Goal: Task Accomplishment & Management: Use online tool/utility

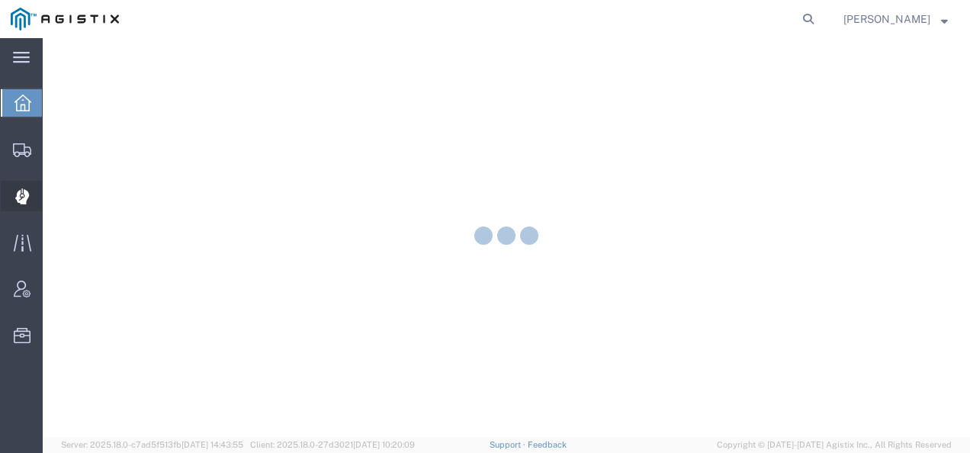
click at [24, 193] on icon at bounding box center [21, 196] width 14 height 15
click at [24, 193] on icon at bounding box center [22, 196] width 14 height 15
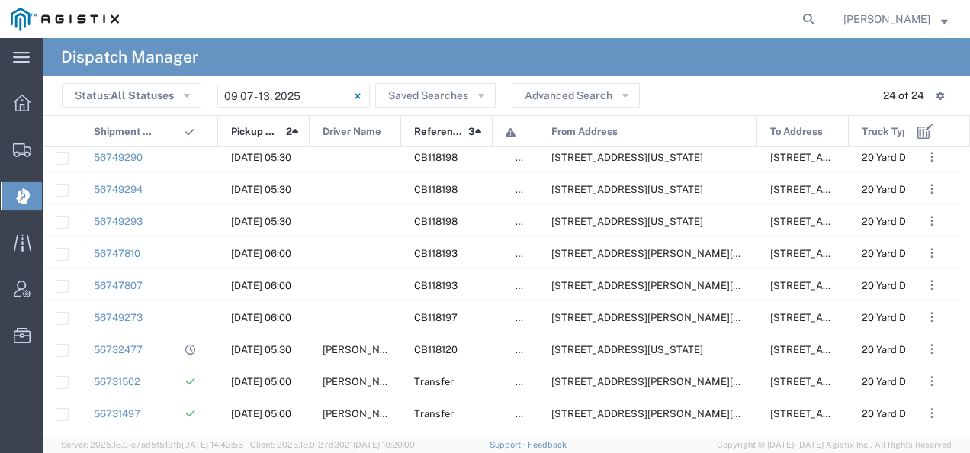
scroll to position [200, 0]
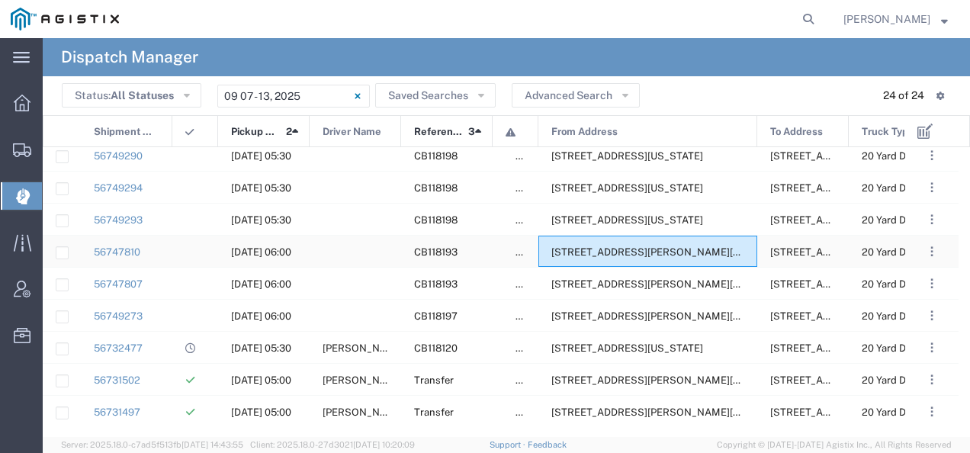
click at [625, 258] on div "[STREET_ADDRESS][PERSON_NAME][US_STATE]" at bounding box center [647, 251] width 219 height 31
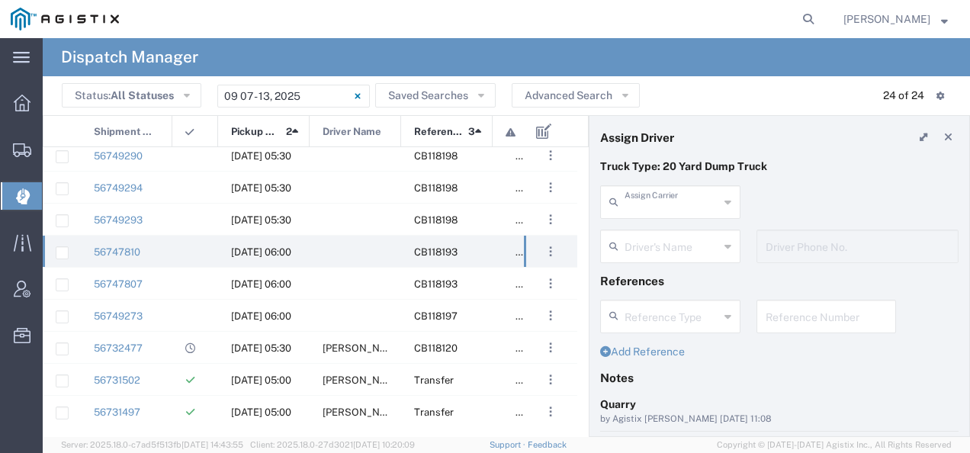
click at [645, 212] on input "text" at bounding box center [671, 201] width 95 height 27
click at [635, 258] on span "[PERSON_NAME] & Sons Trucking" at bounding box center [668, 246] width 132 height 47
type input "[PERSON_NAME] & Sons Trucking"
click at [638, 248] on input "text" at bounding box center [671, 245] width 95 height 27
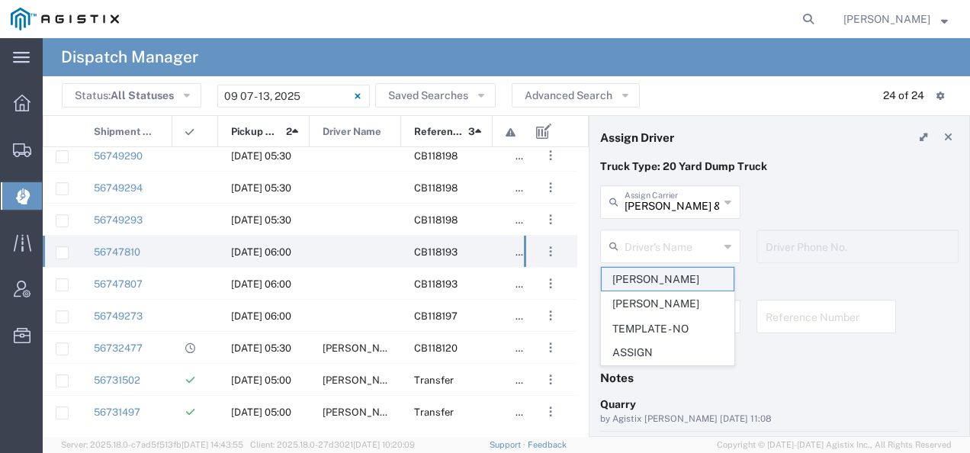
click at [634, 278] on span "[PERSON_NAME]" at bounding box center [668, 280] width 132 height 24
type input "[PERSON_NAME]"
type input "9093499772"
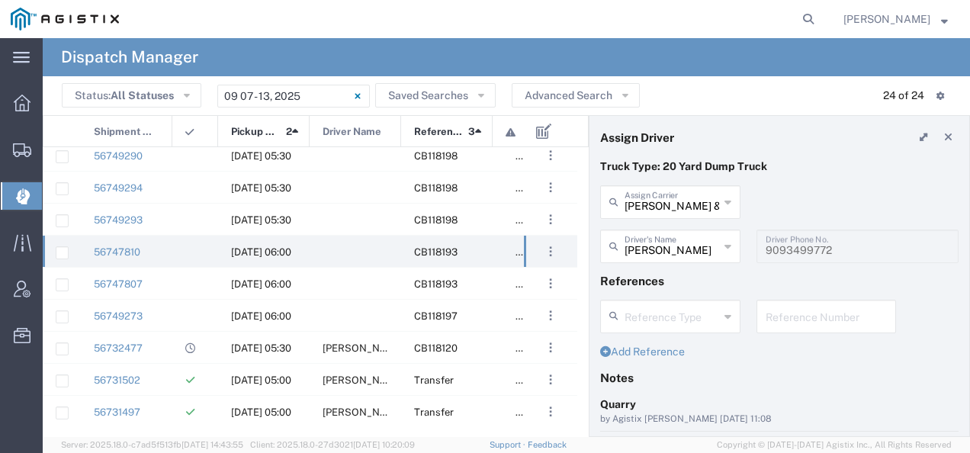
scroll to position [152, 0]
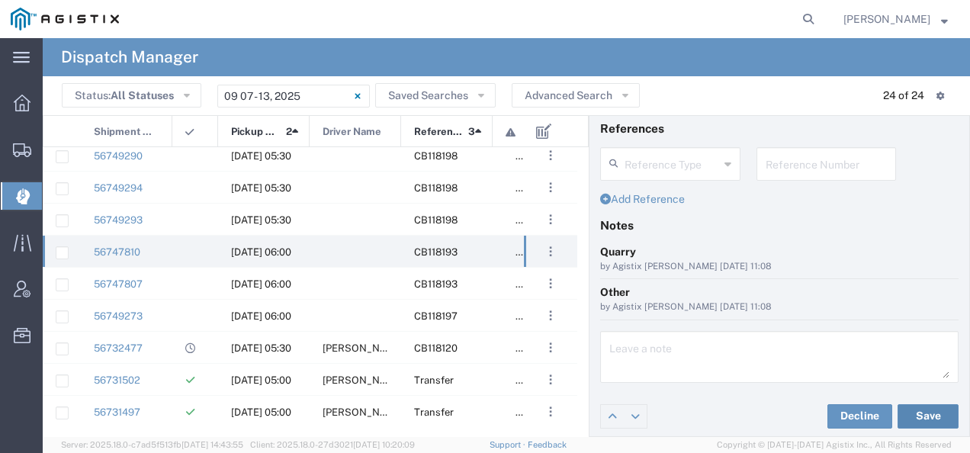
click at [926, 410] on button "Save" at bounding box center [927, 416] width 61 height 24
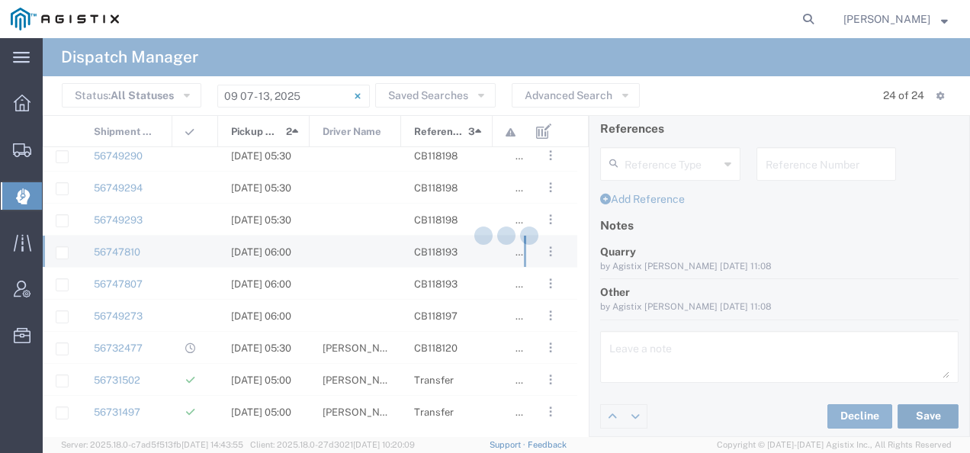
type input "[PERSON_NAME]"
type input "[PERSON_NAME] & Sons Trucking"
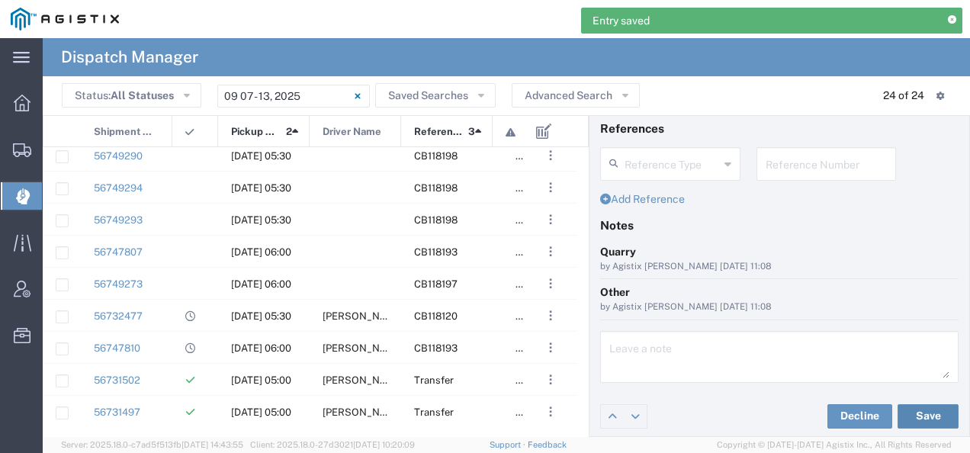
scroll to position [0, 0]
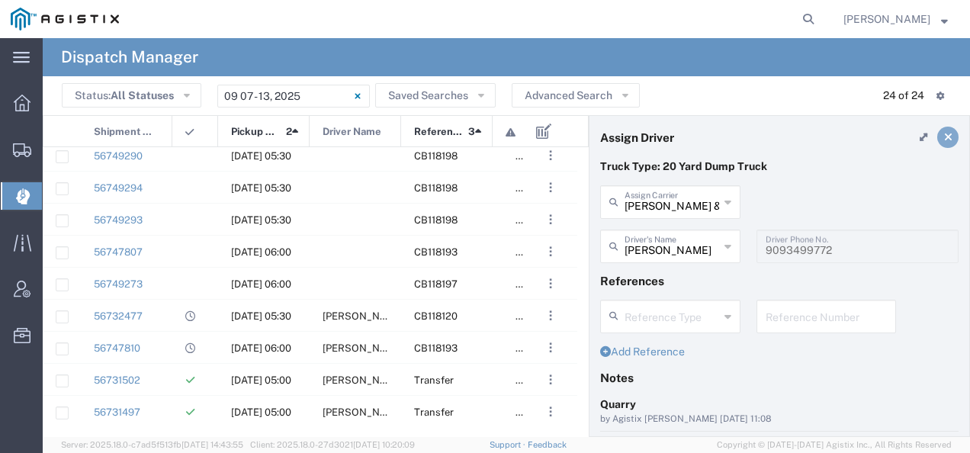
click at [944, 134] on icon at bounding box center [948, 137] width 8 height 11
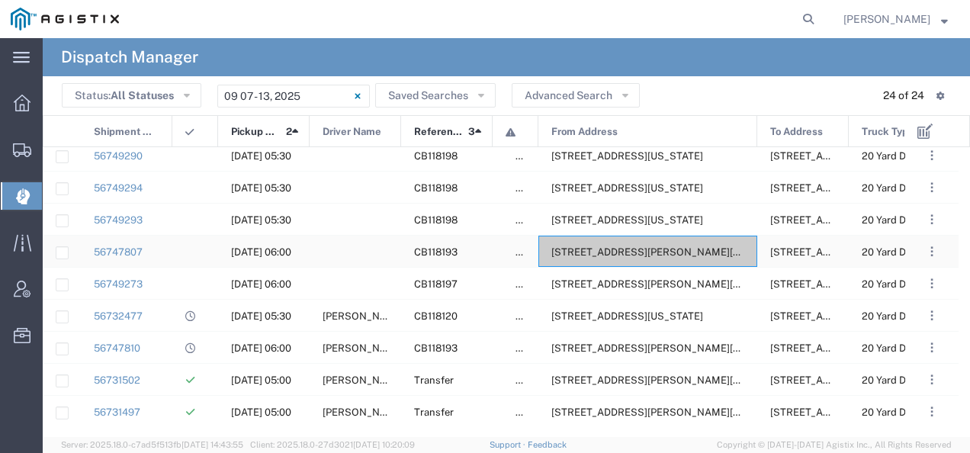
click at [602, 255] on span "[STREET_ADDRESS][PERSON_NAME][US_STATE]" at bounding box center [668, 251] width 234 height 11
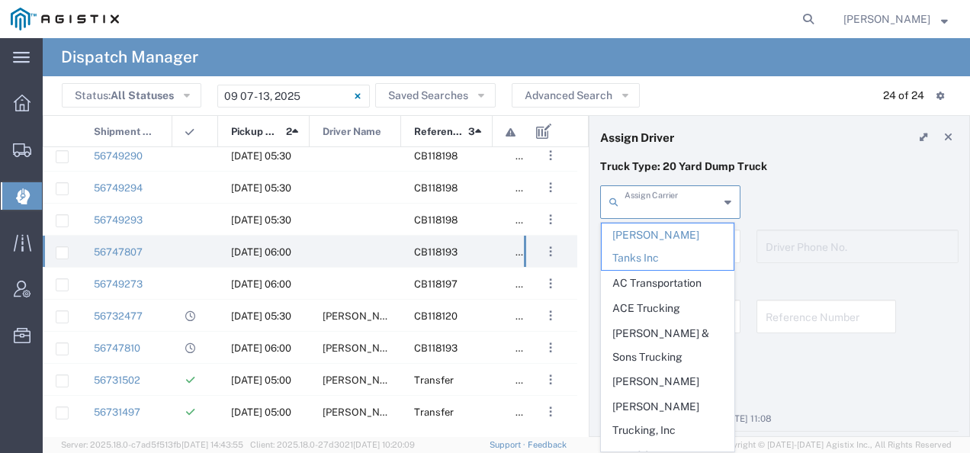
click at [672, 205] on input "text" at bounding box center [671, 201] width 95 height 27
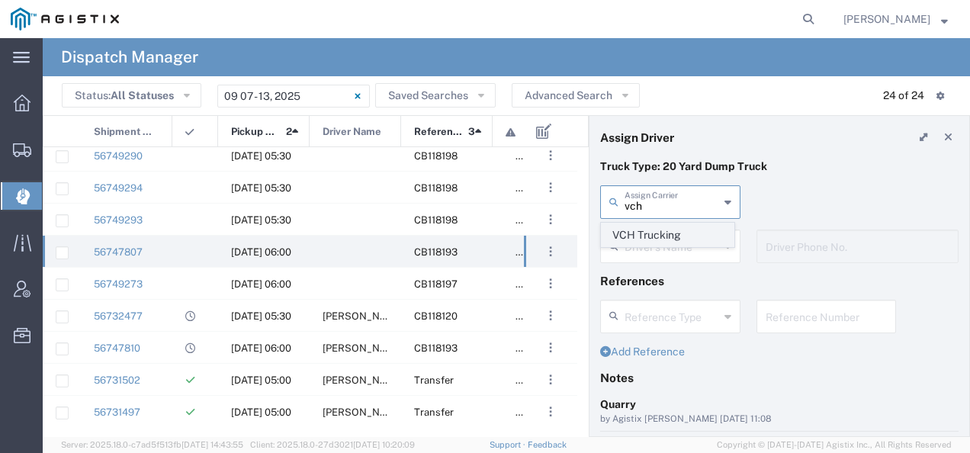
click at [663, 238] on span "VCH Trucking" at bounding box center [668, 235] width 132 height 24
click at [663, 238] on input "text" at bounding box center [671, 245] width 95 height 27
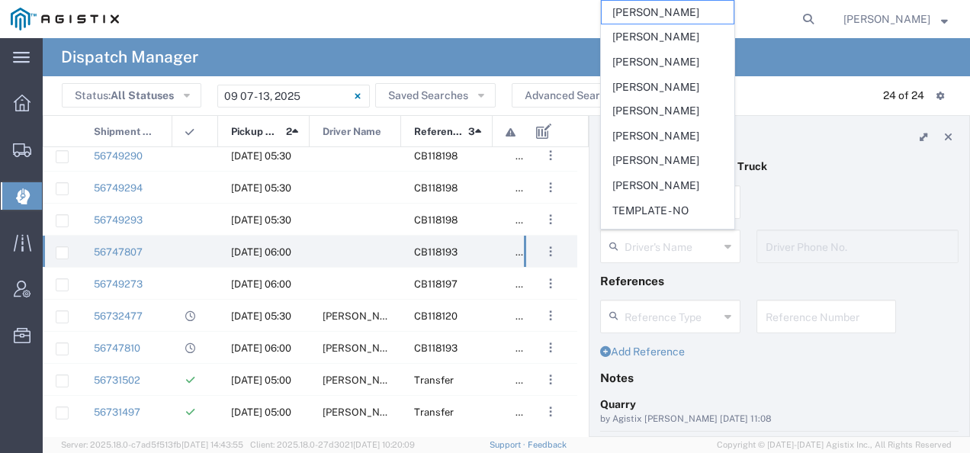
click at [779, 75] on agx-page-header "Dispatch Manager" at bounding box center [506, 57] width 927 height 38
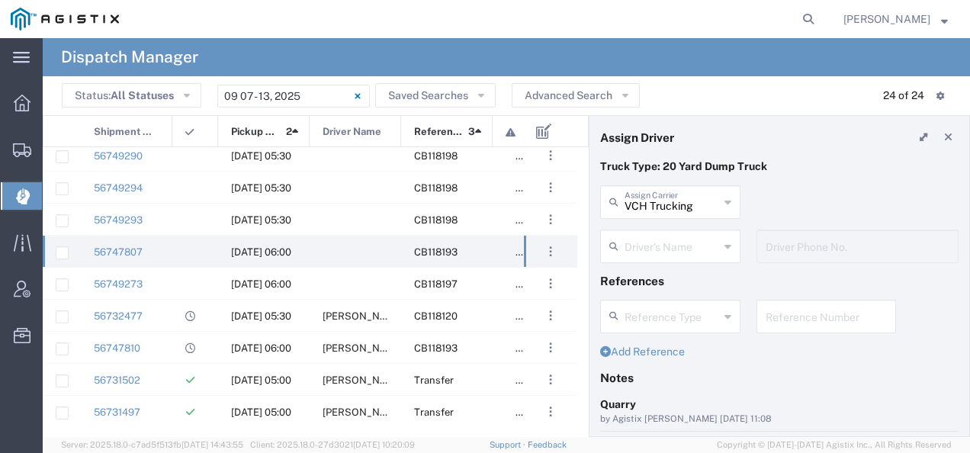
type input "VCH Trucking"
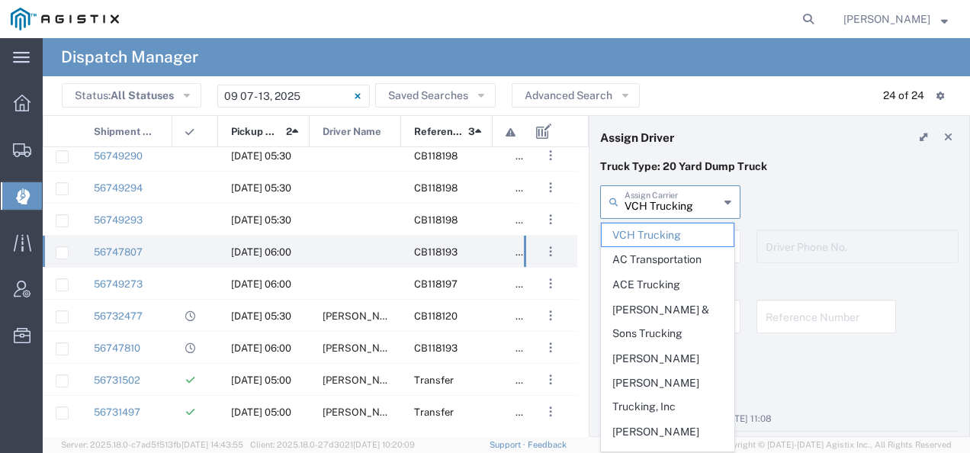
click at [667, 203] on input "VCH Trucking" at bounding box center [671, 201] width 95 height 27
click at [781, 181] on div "Truck Type: 20 Yard Dump Truck" at bounding box center [779, 172] width 374 height 27
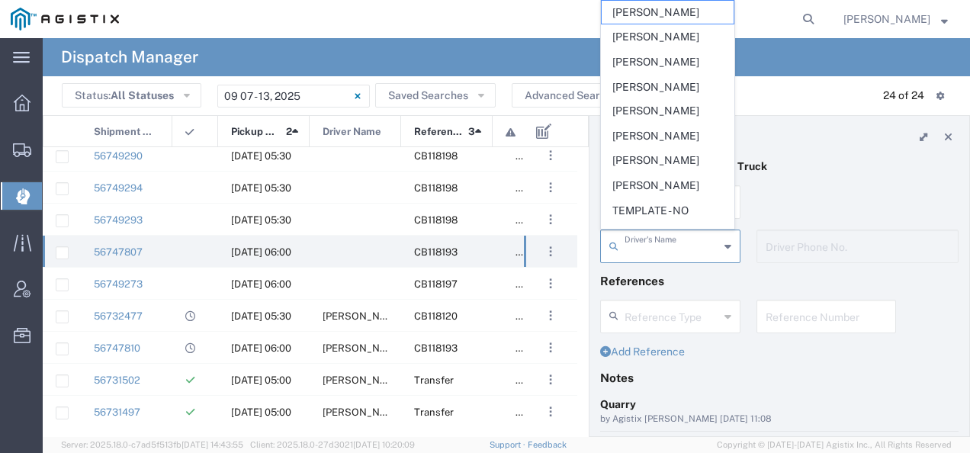
click at [691, 242] on input "text" at bounding box center [671, 245] width 95 height 27
click at [670, 11] on span "[PERSON_NAME]" at bounding box center [668, 13] width 132 height 24
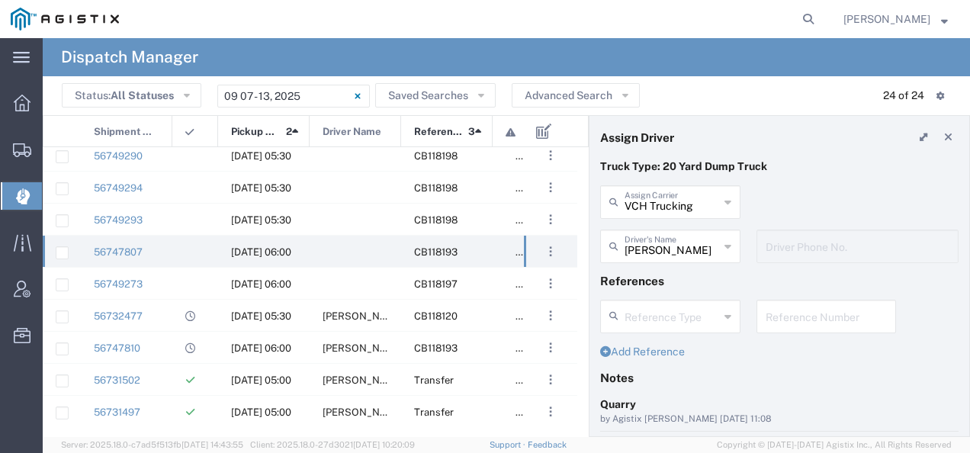
scroll to position [152, 0]
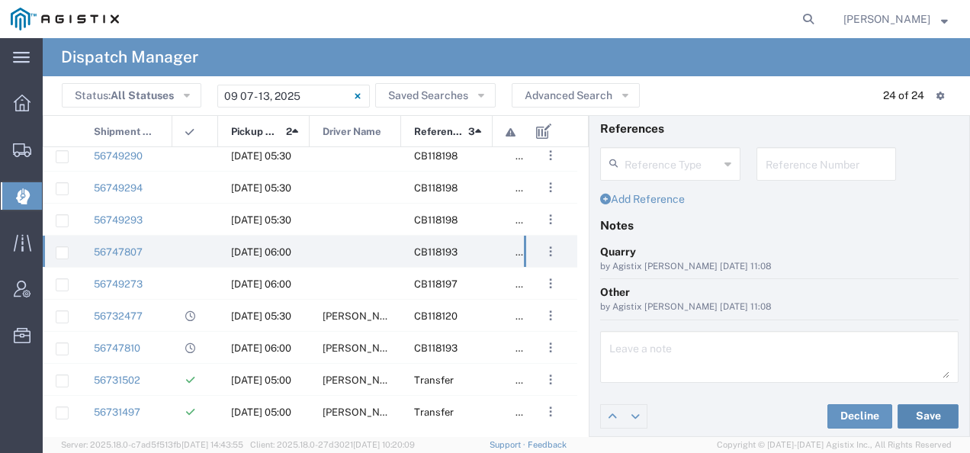
click at [930, 409] on button "Save" at bounding box center [927, 416] width 61 height 24
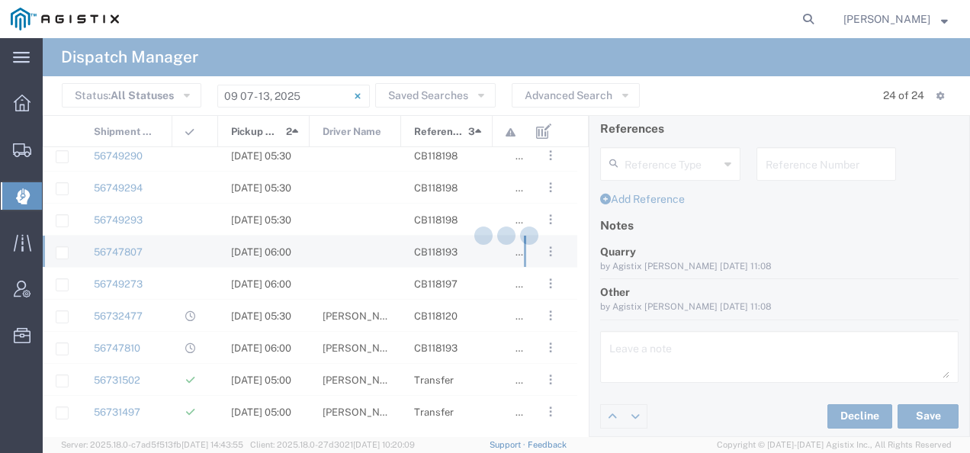
type input "[PERSON_NAME]"
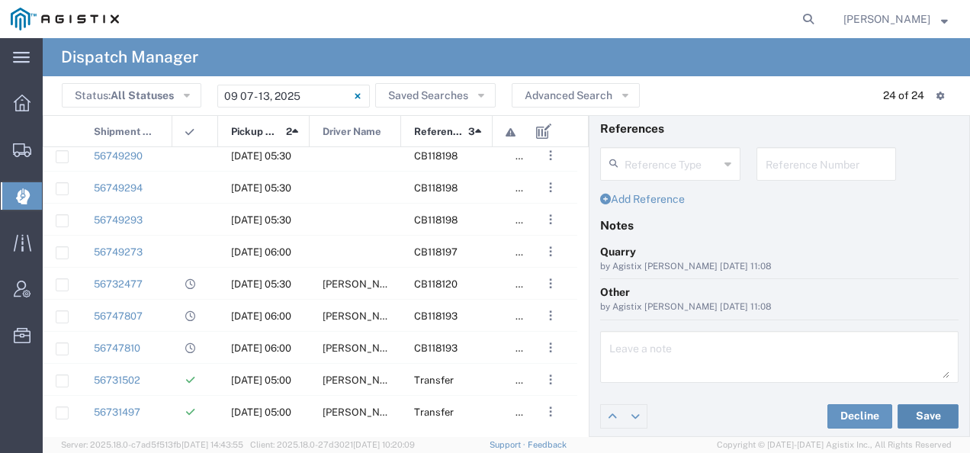
scroll to position [0, 0]
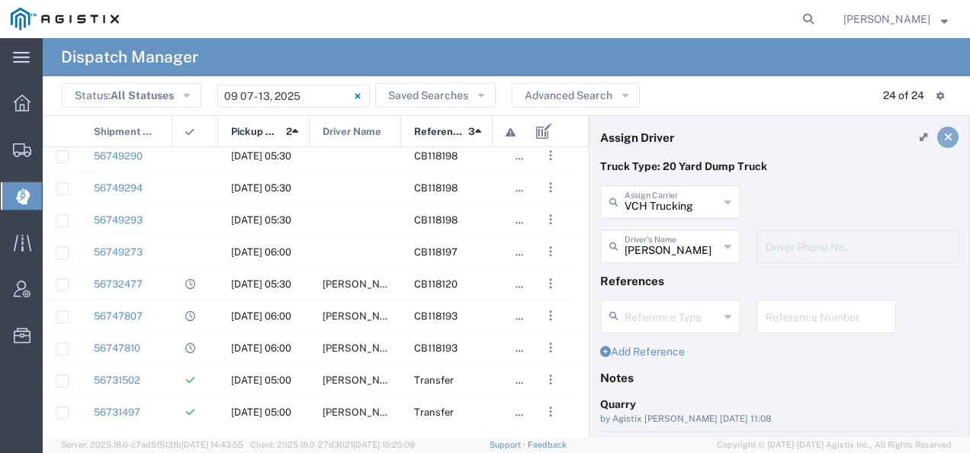
click at [941, 136] on link at bounding box center [947, 137] width 21 height 21
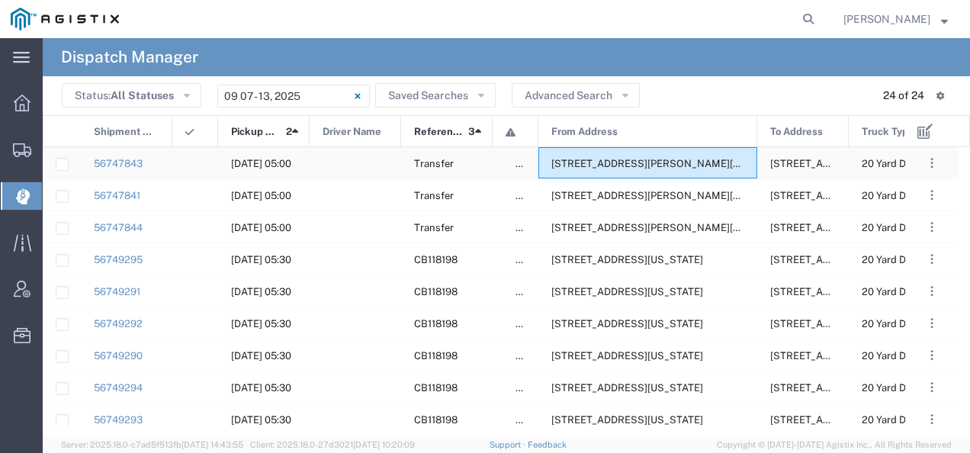
click at [657, 160] on span "[STREET_ADDRESS][PERSON_NAME][US_STATE]" at bounding box center [668, 163] width 234 height 11
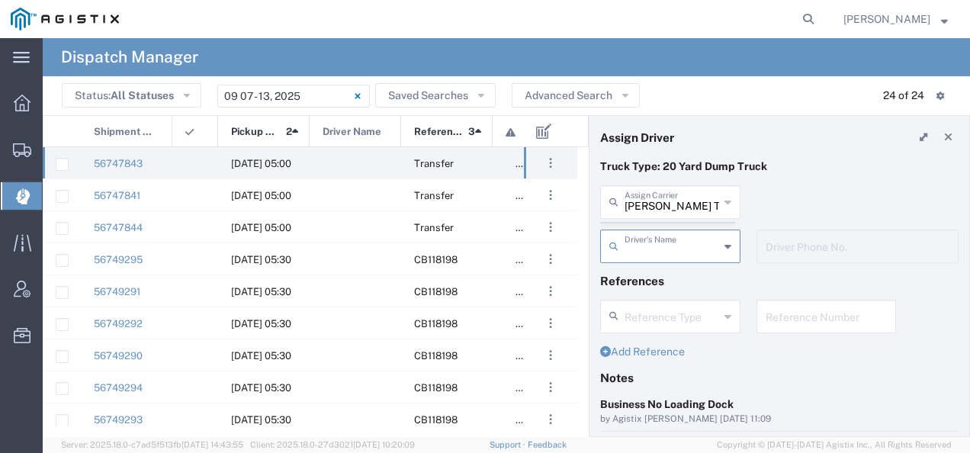
click at [661, 198] on agx-dispatcher-assign-widget "[PERSON_NAME] Tanks Inc Assign [PERSON_NAME] Tanks Inc AC Transportation ACE Tr…" at bounding box center [779, 229] width 358 height 88
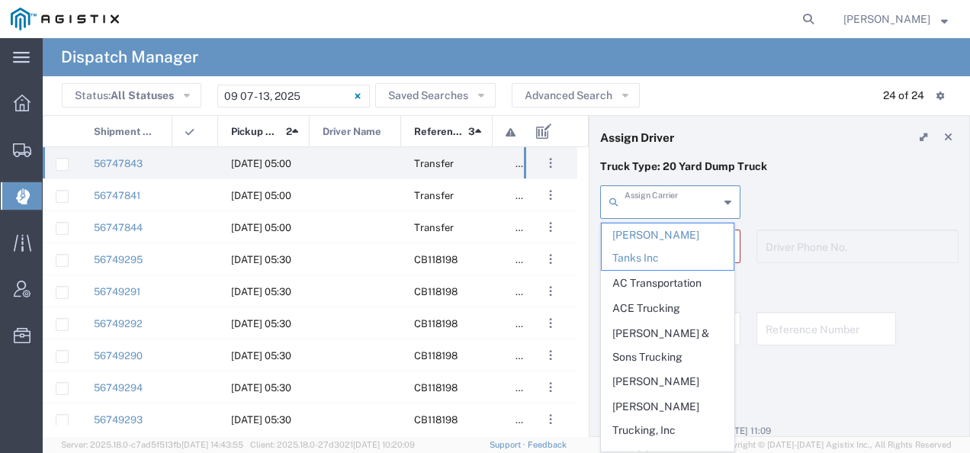
click at [661, 197] on input "text" at bounding box center [671, 201] width 95 height 27
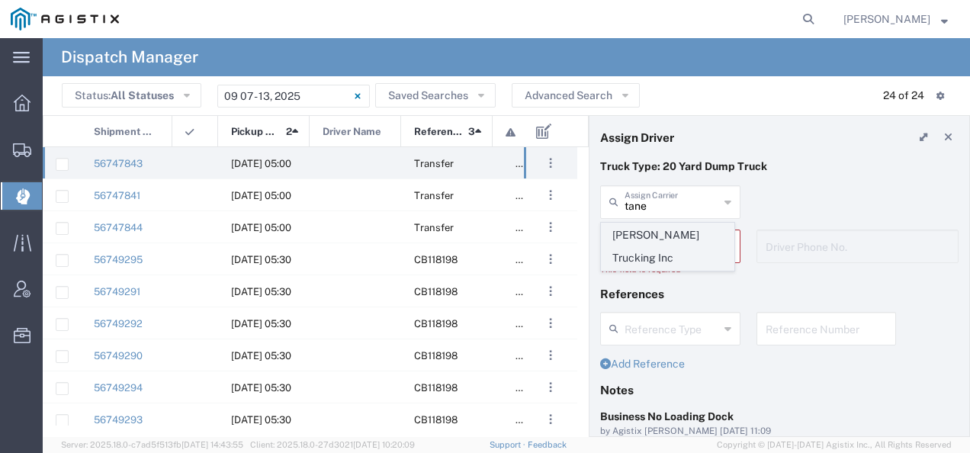
click at [649, 240] on span "[PERSON_NAME] Trucking Inc" at bounding box center [668, 246] width 132 height 47
type input "[PERSON_NAME] Trucking Inc"
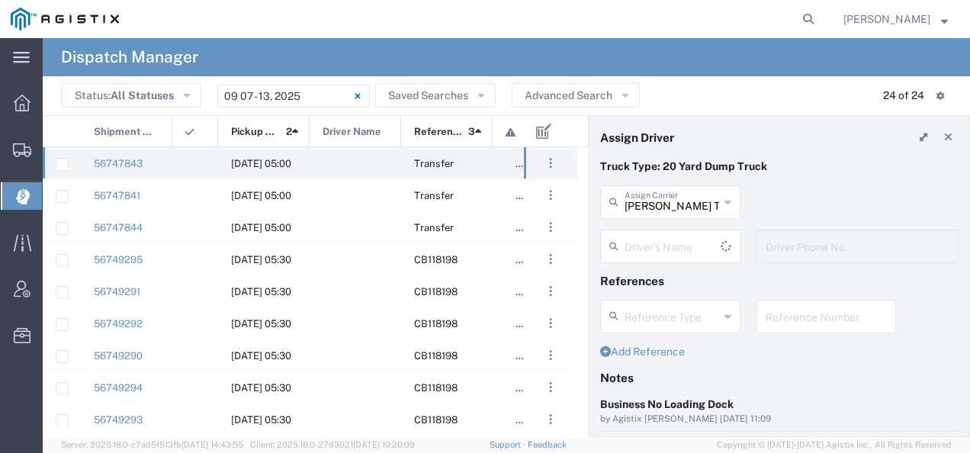
click at [649, 240] on input "text" at bounding box center [672, 245] width 96 height 27
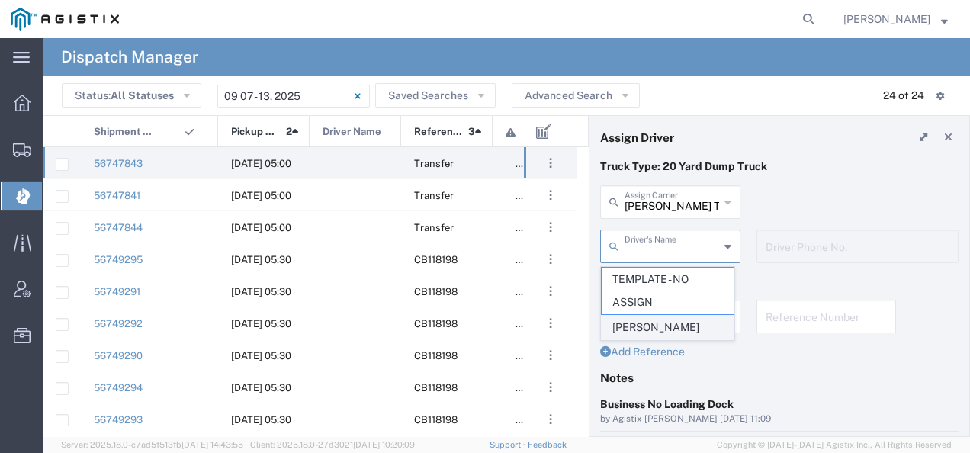
click at [646, 326] on span "[PERSON_NAME]" at bounding box center [668, 328] width 132 height 24
type input "[PERSON_NAME]"
type input "[PHONE_NUMBER]"
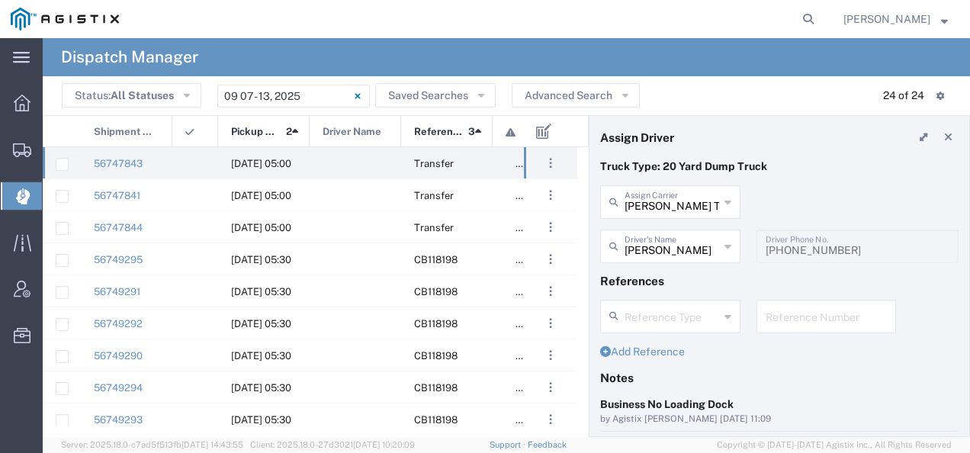
scroll to position [152, 0]
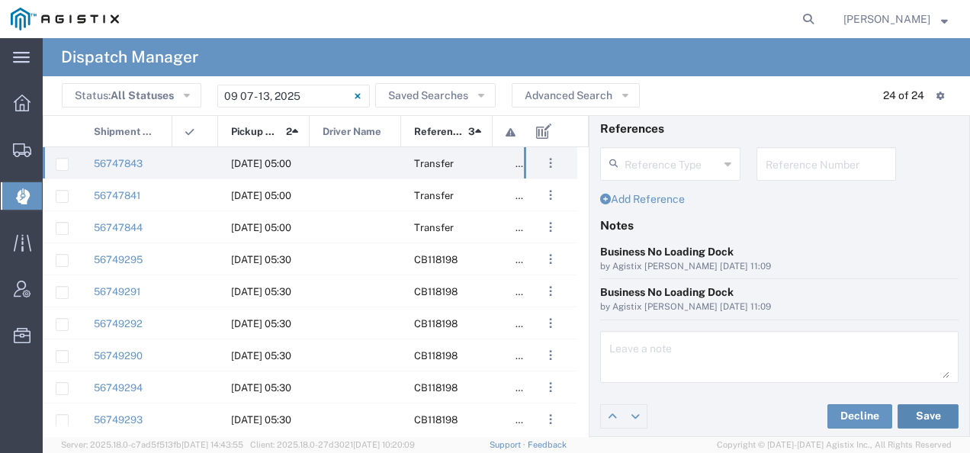
click at [908, 416] on button "Save" at bounding box center [927, 416] width 61 height 24
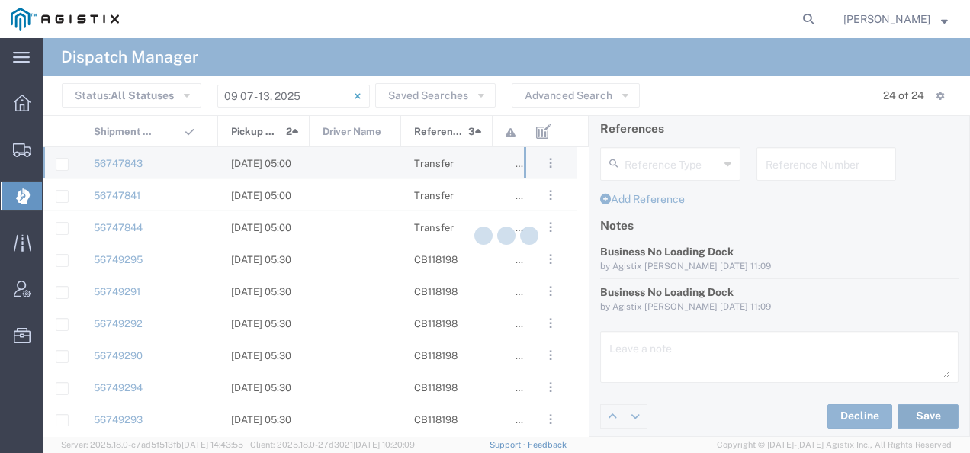
type input "[PERSON_NAME]"
type input "[PERSON_NAME] Trucking Inc"
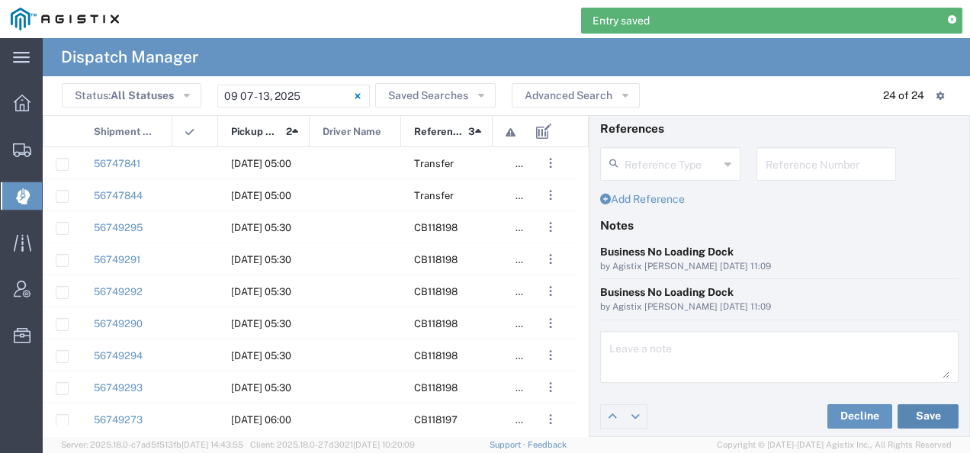
scroll to position [0, 0]
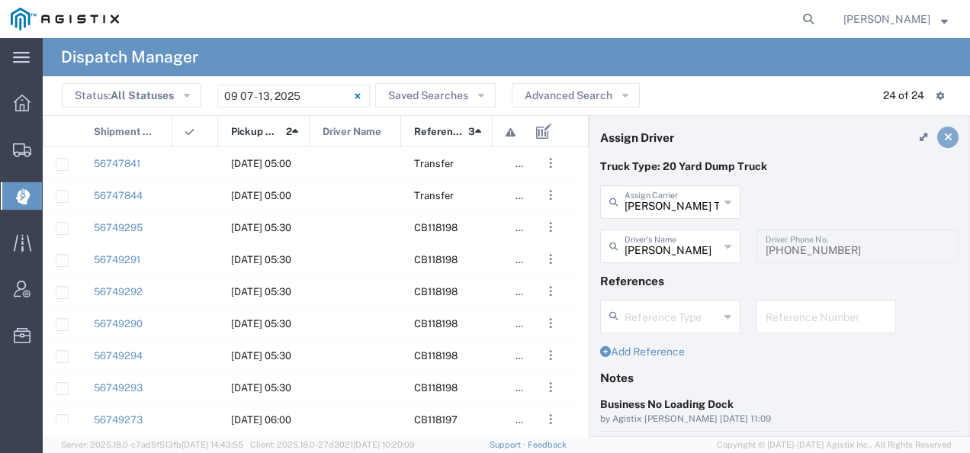
click at [942, 136] on link at bounding box center [947, 137] width 21 height 21
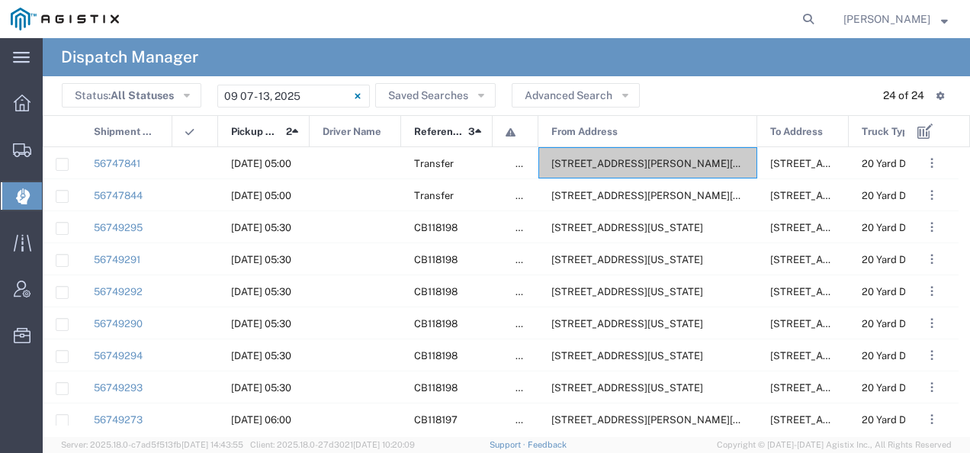
click at [666, 156] on div "[STREET_ADDRESS][PERSON_NAME][US_STATE]" at bounding box center [647, 162] width 219 height 31
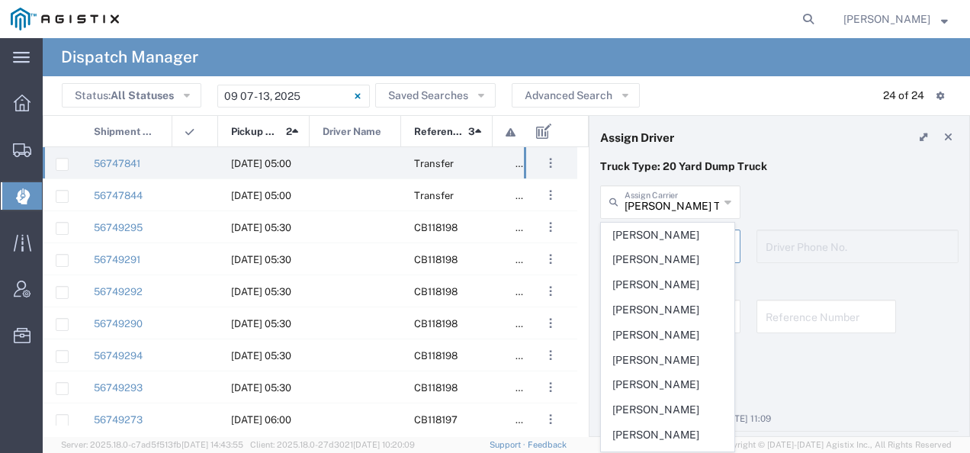
click at [634, 197] on agx-dispatcher-assign-widget "[PERSON_NAME] Tanks Inc Assign [PERSON_NAME] Tanks Inc AC Transportation ACE Tr…" at bounding box center [779, 229] width 358 height 88
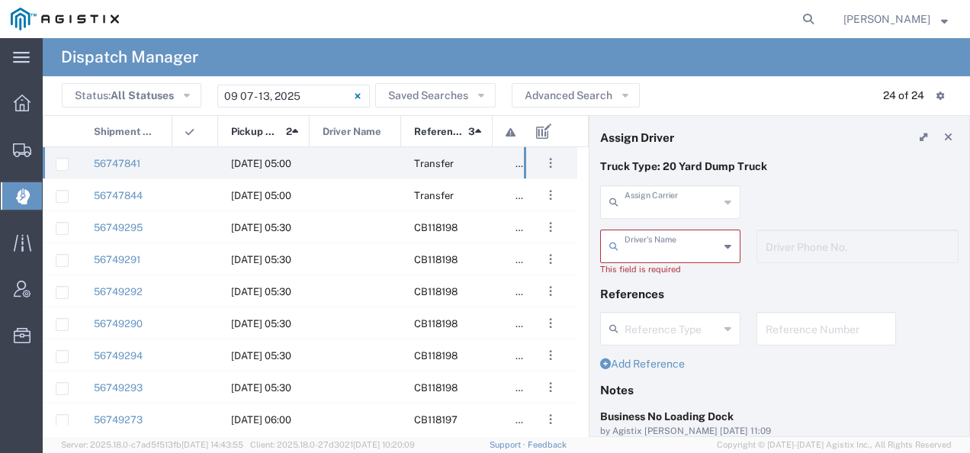
click at [634, 197] on input "text" at bounding box center [671, 201] width 95 height 27
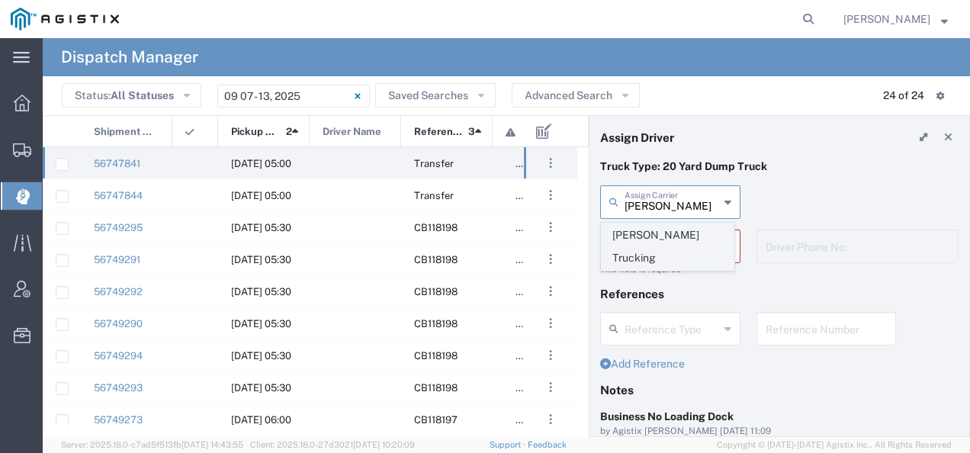
click at [630, 236] on span "[PERSON_NAME] Trucking" at bounding box center [668, 246] width 132 height 47
type input "[PERSON_NAME] Trucking"
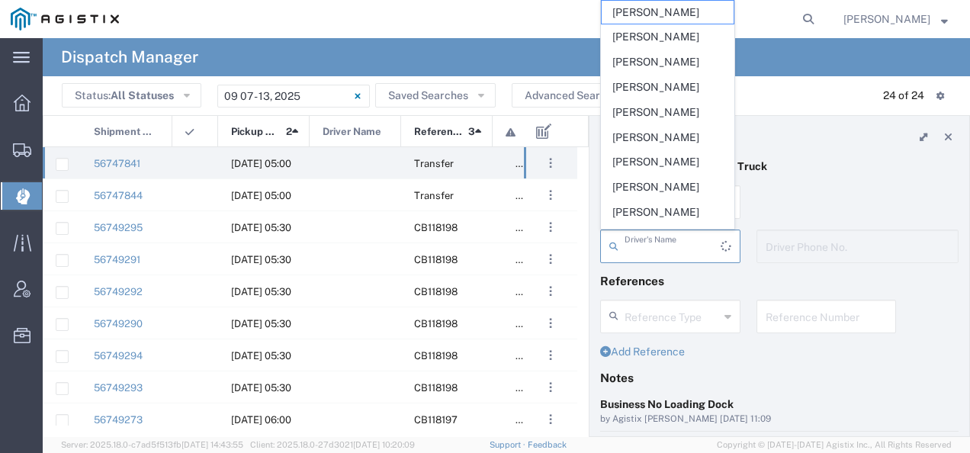
click at [630, 236] on input "text" at bounding box center [672, 245] width 96 height 27
click at [793, 113] on header "Status: All Statuses All Statuses Awaiting Assignment Declined Assigned Accepte…" at bounding box center [506, 95] width 927 height 39
click at [666, 255] on input "text" at bounding box center [671, 245] width 95 height 27
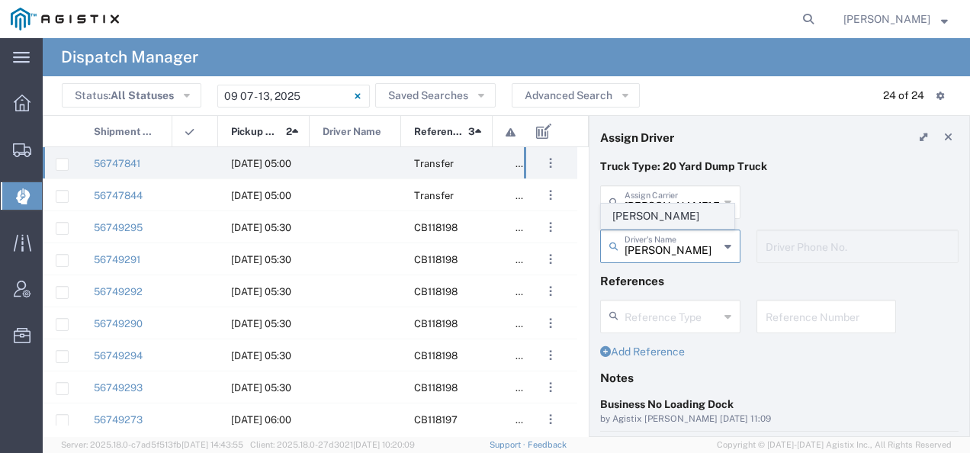
click at [647, 221] on span "[PERSON_NAME]" at bounding box center [668, 216] width 132 height 24
type input "[PERSON_NAME]"
type input "4085954195"
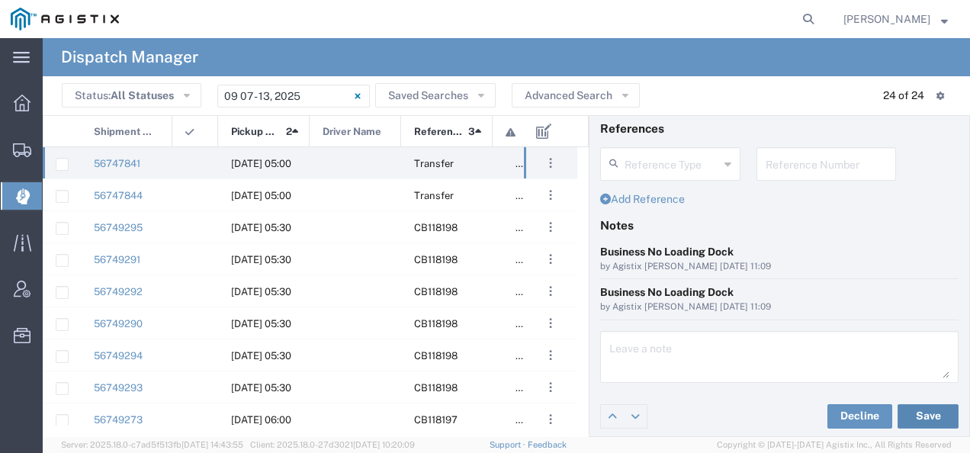
click at [920, 411] on button "Save" at bounding box center [927, 416] width 61 height 24
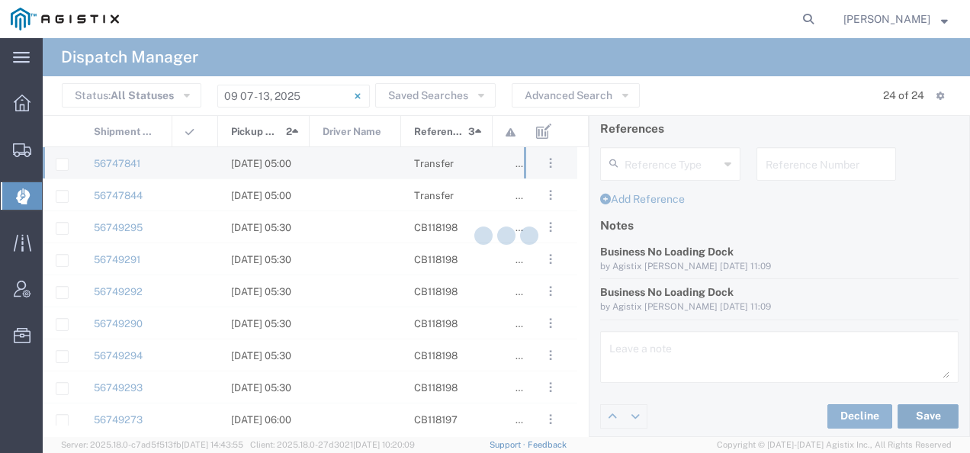
type input "[PERSON_NAME]"
type input "[PERSON_NAME] Trucking"
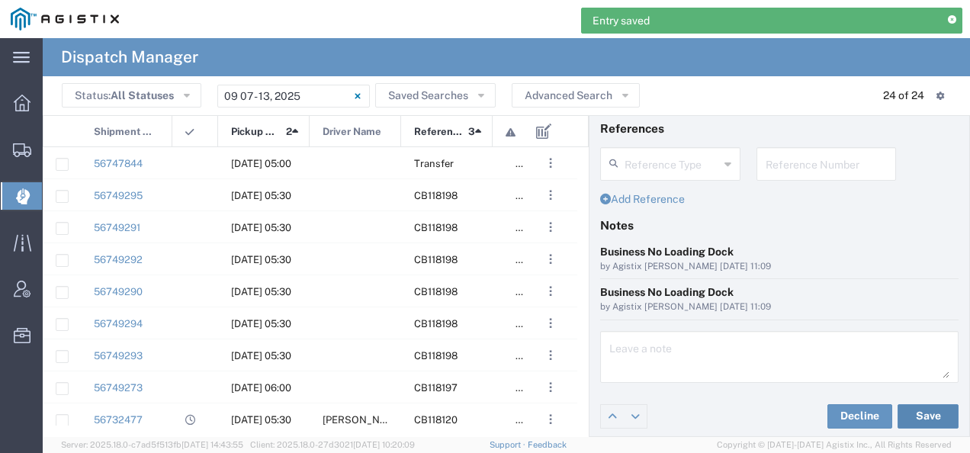
scroll to position [0, 0]
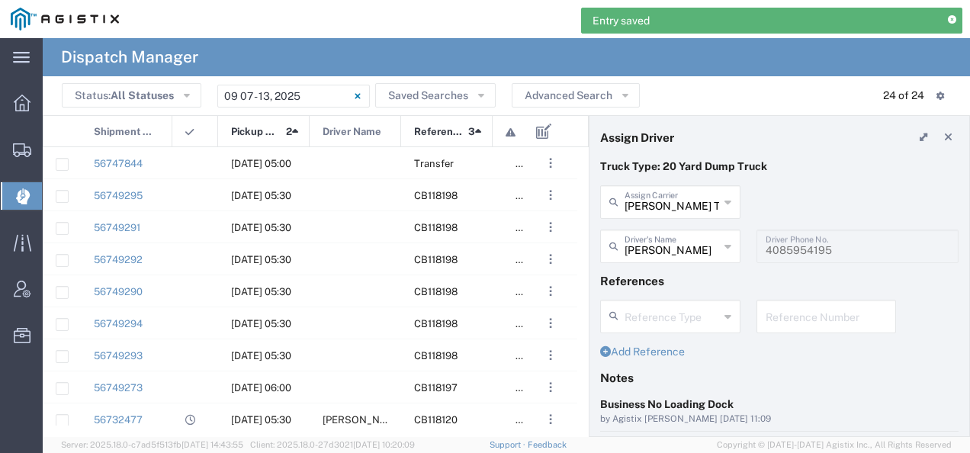
click at [932, 127] on div at bounding box center [936, 137] width 46 height 21
click at [944, 133] on icon at bounding box center [948, 137] width 8 height 11
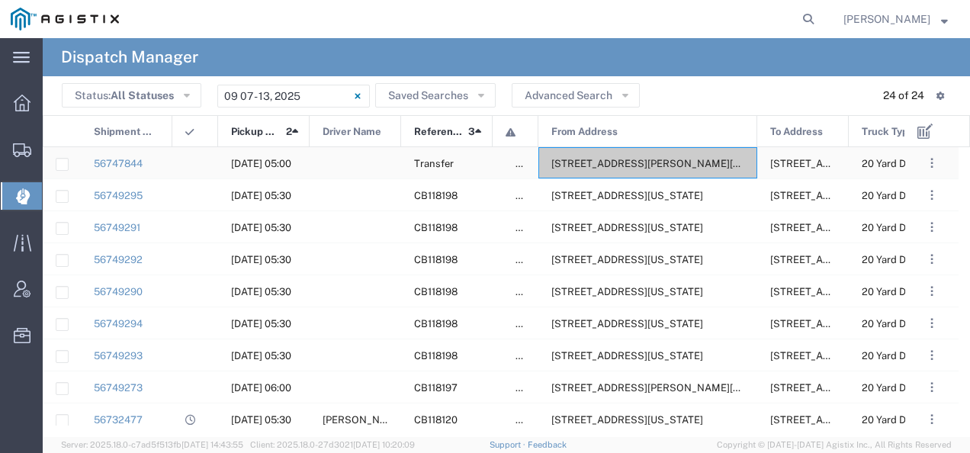
click at [657, 161] on span "[STREET_ADDRESS][PERSON_NAME][US_STATE]" at bounding box center [668, 163] width 234 height 11
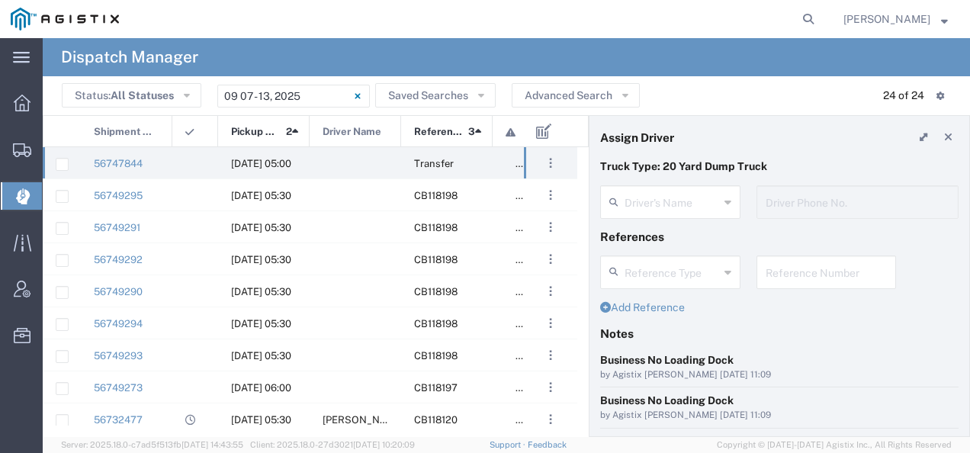
click at [633, 199] on agx-dispatcher-assign-widget "Driver's Name Driver Phone No." at bounding box center [779, 207] width 358 height 44
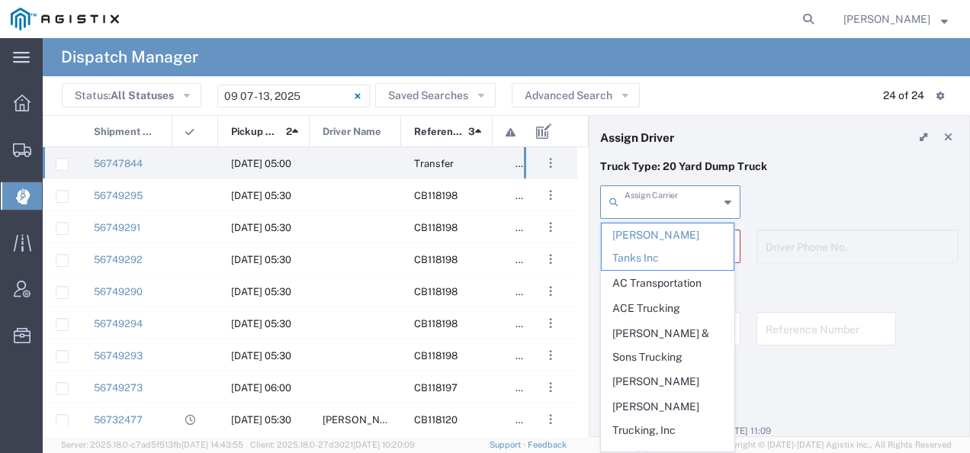
click at [638, 203] on input "text" at bounding box center [671, 201] width 95 height 27
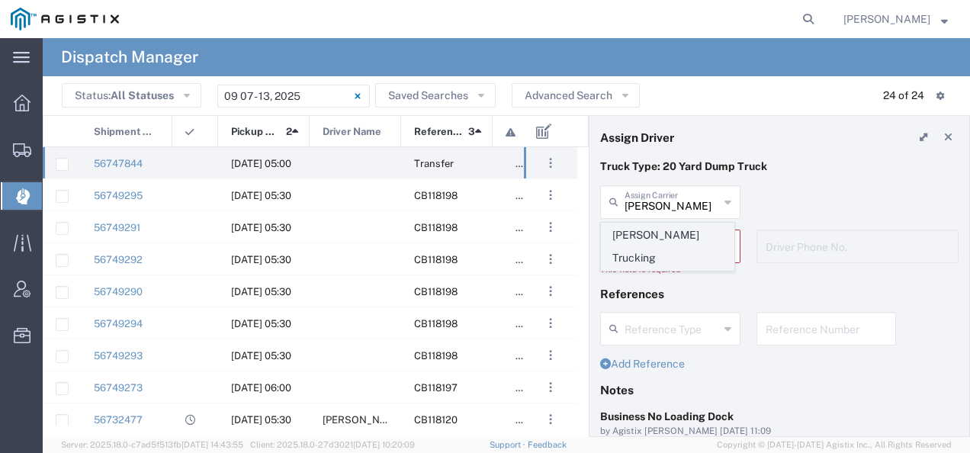
click at [644, 236] on span "[PERSON_NAME] Trucking" at bounding box center [668, 246] width 132 height 47
type input "[PERSON_NAME] Trucking"
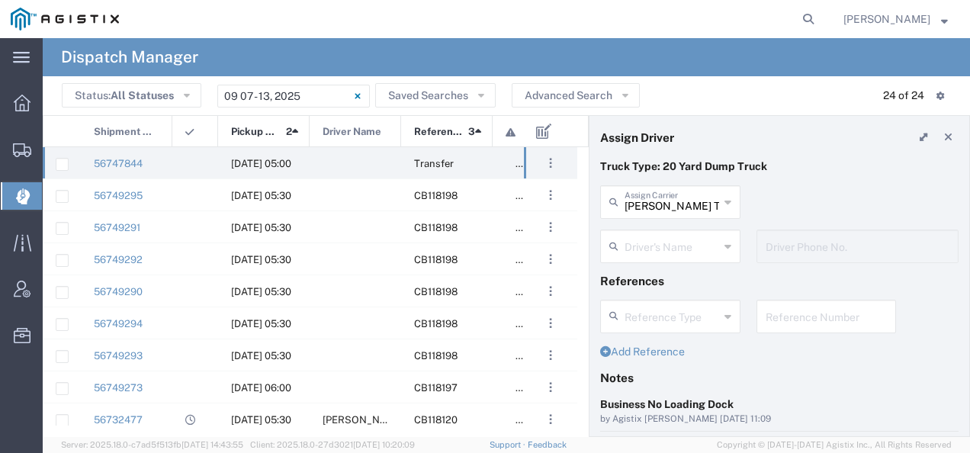
click at [643, 238] on input "text" at bounding box center [671, 245] width 95 height 27
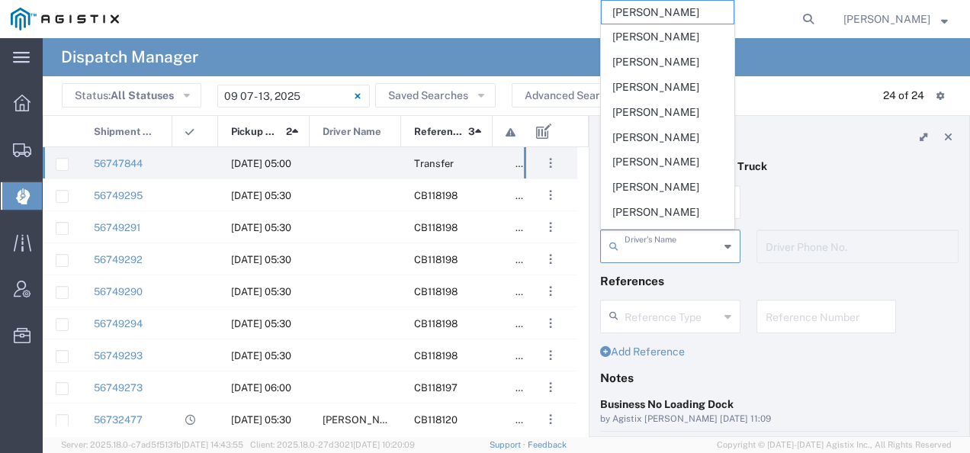
click at [782, 122] on header "Assign Driver" at bounding box center [779, 137] width 380 height 43
click at [653, 249] on input "text" at bounding box center [671, 245] width 95 height 27
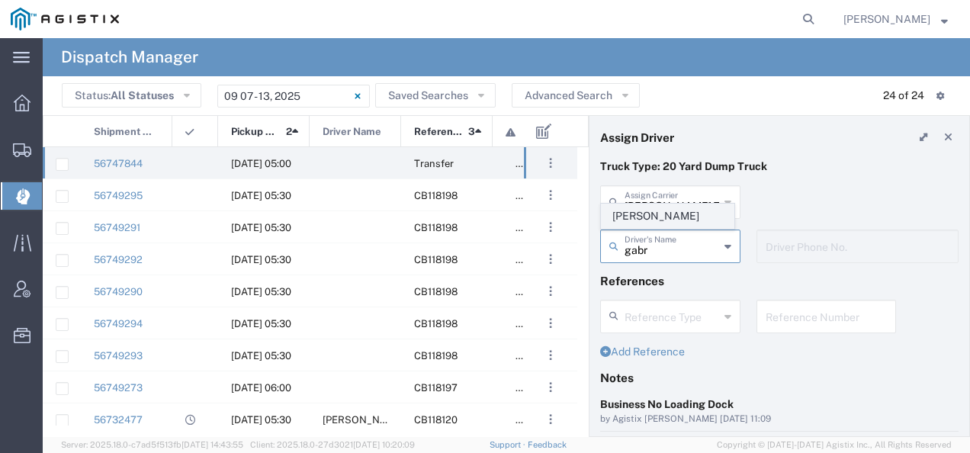
click at [648, 218] on span "[PERSON_NAME]" at bounding box center [668, 216] width 132 height 24
type input "[PERSON_NAME]"
type input "8312884954"
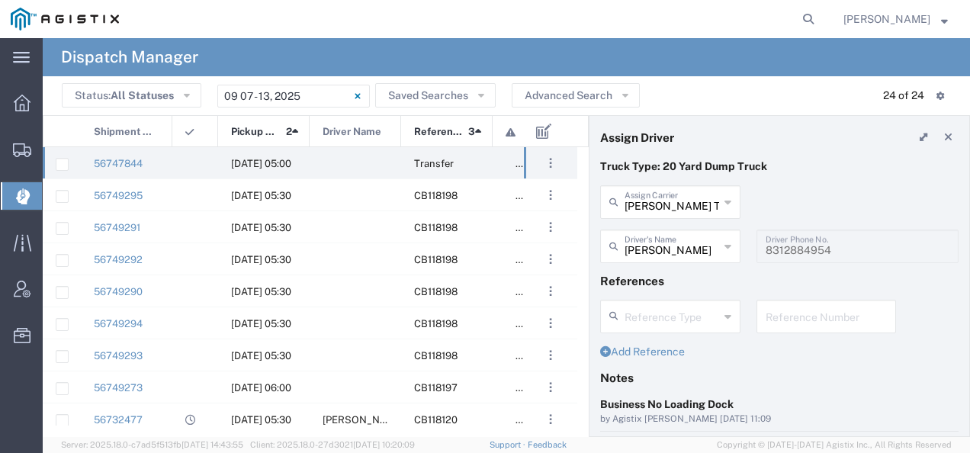
scroll to position [152, 0]
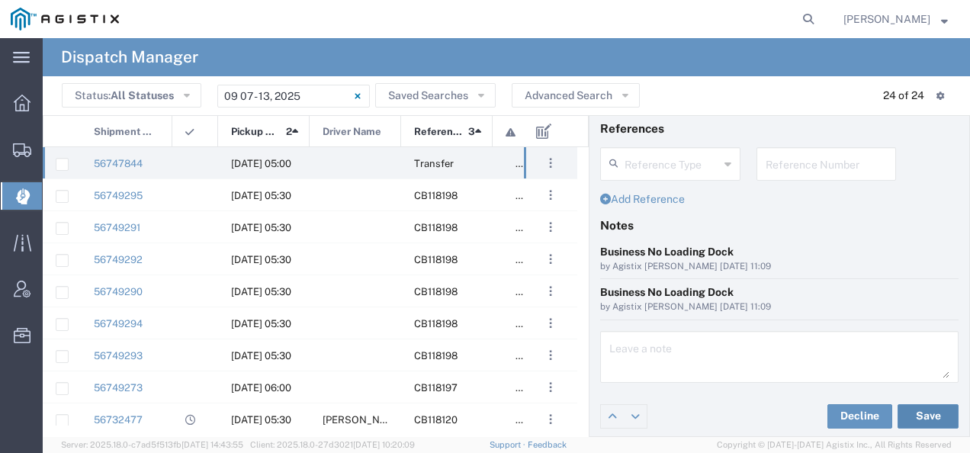
click at [907, 408] on button "Save" at bounding box center [927, 416] width 61 height 24
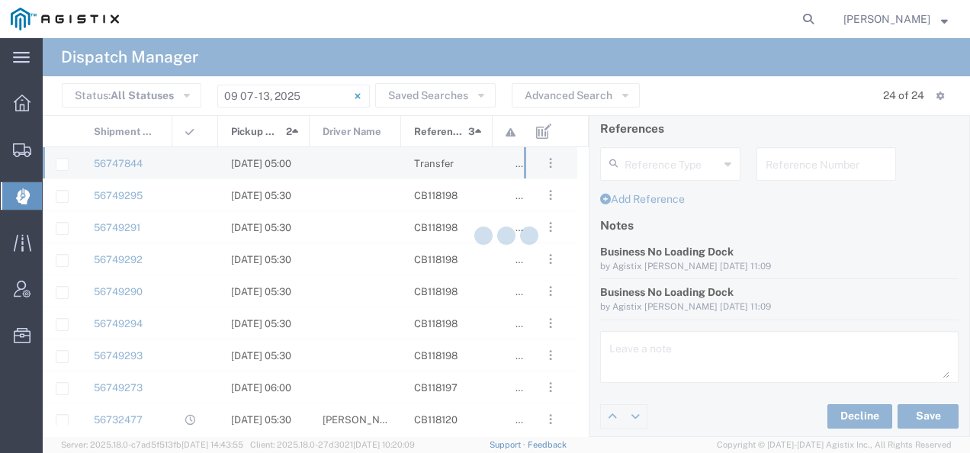
type input "[PERSON_NAME]"
type input "[PERSON_NAME] Trucking"
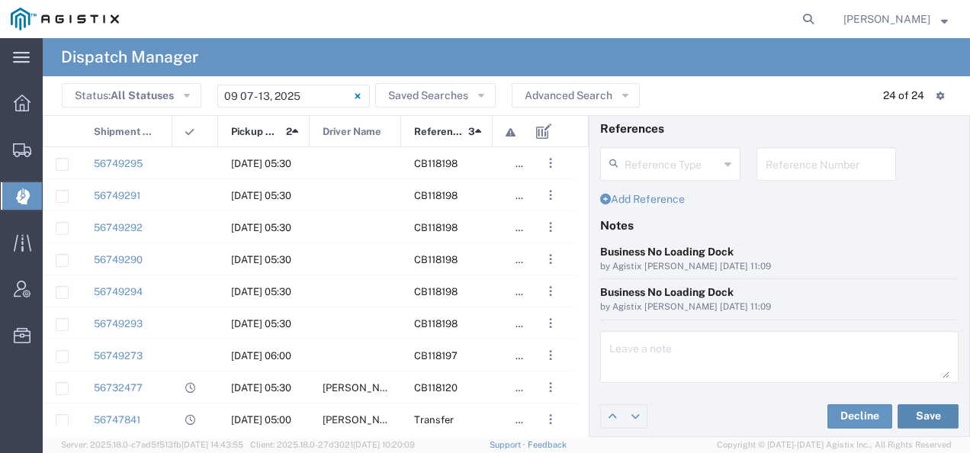
scroll to position [0, 0]
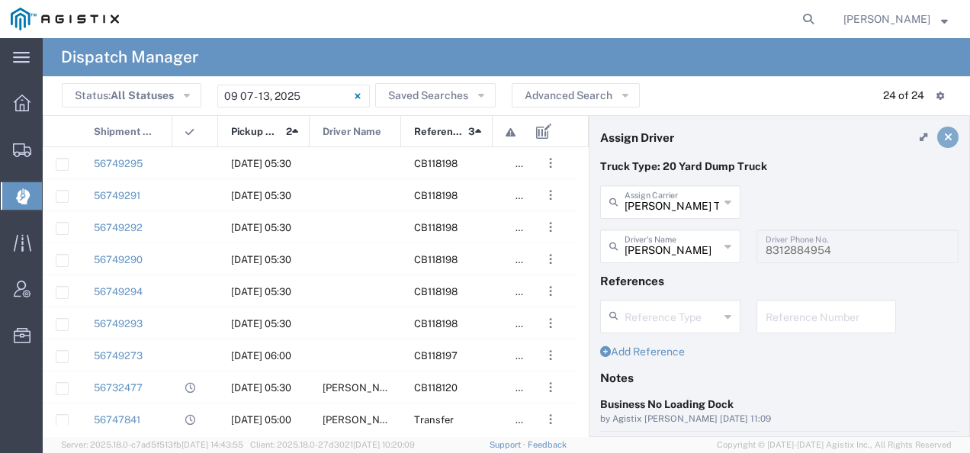
click at [944, 132] on icon at bounding box center [948, 137] width 8 height 11
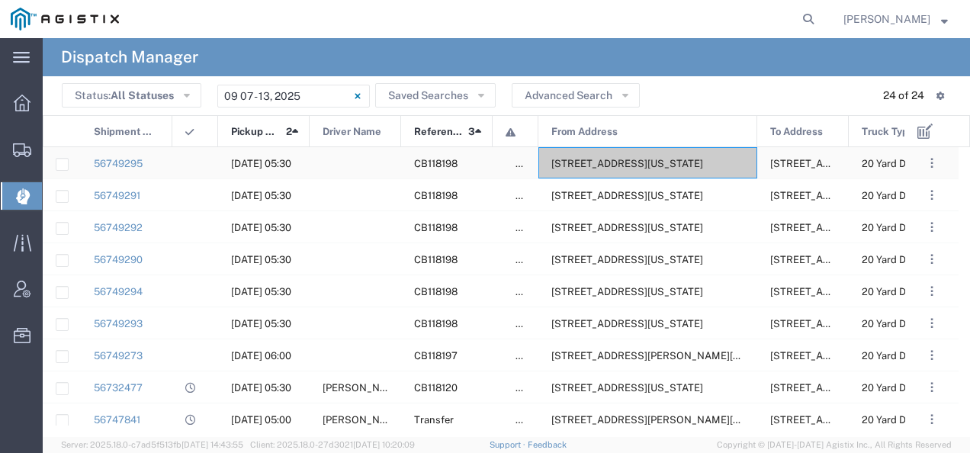
click at [671, 162] on span "[STREET_ADDRESS][US_STATE]" at bounding box center [627, 163] width 152 height 11
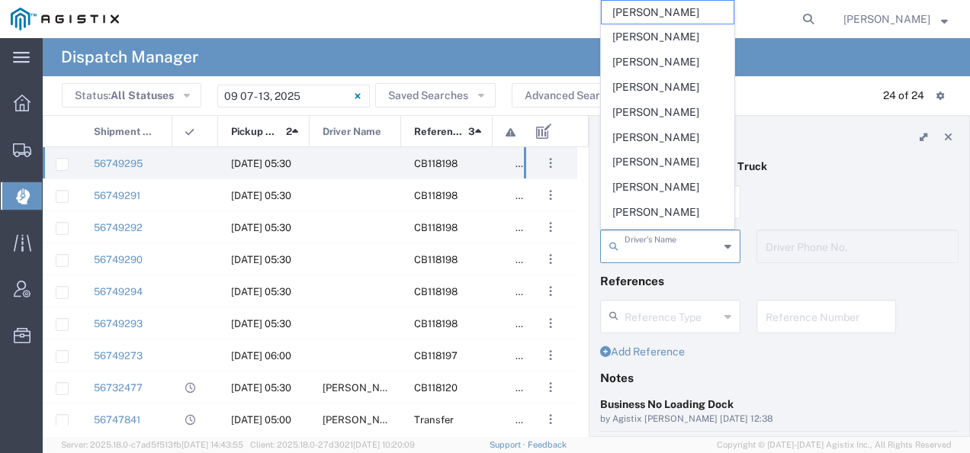
click at [650, 246] on input "text" at bounding box center [671, 245] width 95 height 27
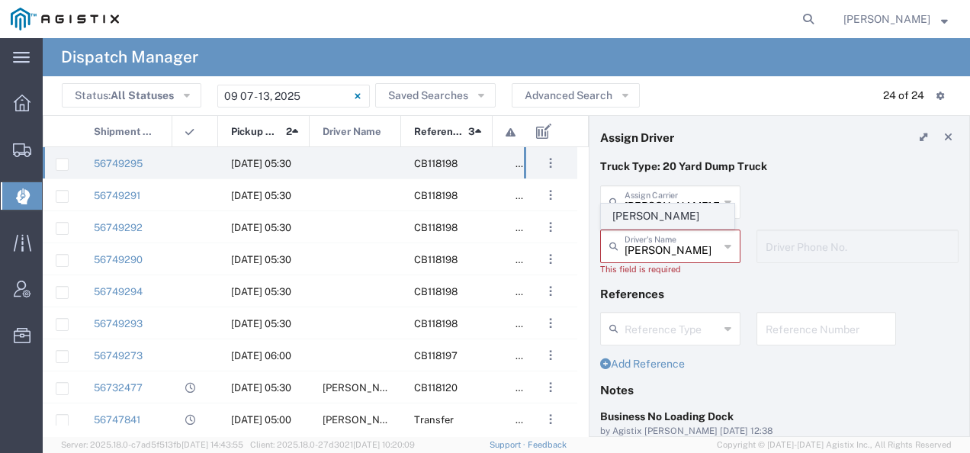
click at [648, 220] on span "[PERSON_NAME]" at bounding box center [668, 216] width 132 height 24
type input "[PERSON_NAME]"
type input "9255182414"
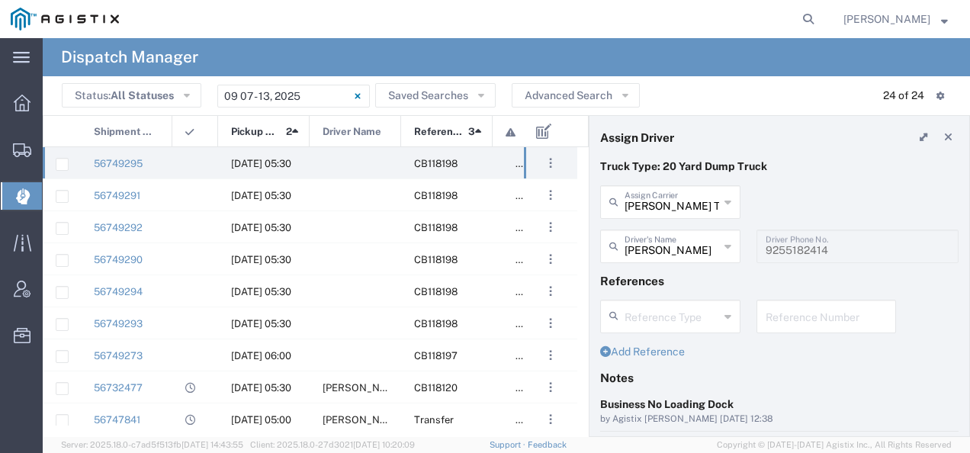
scroll to position [152, 0]
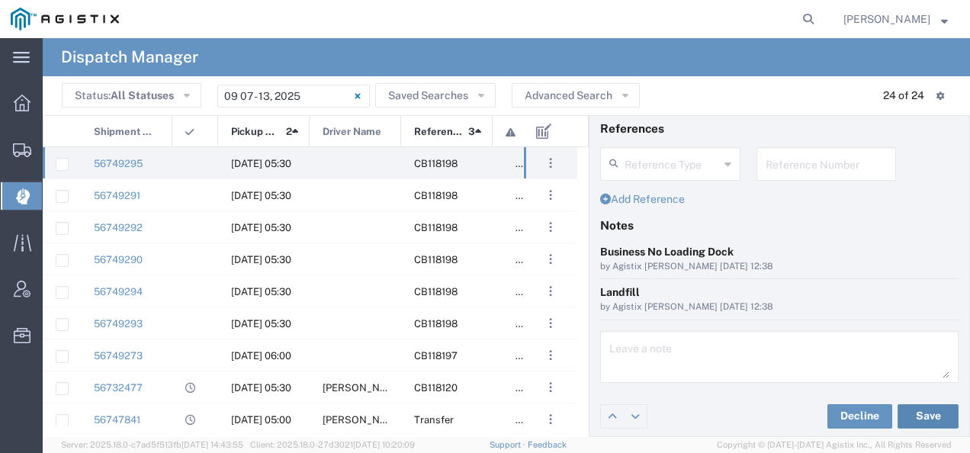
click at [904, 406] on button "Save" at bounding box center [927, 416] width 61 height 24
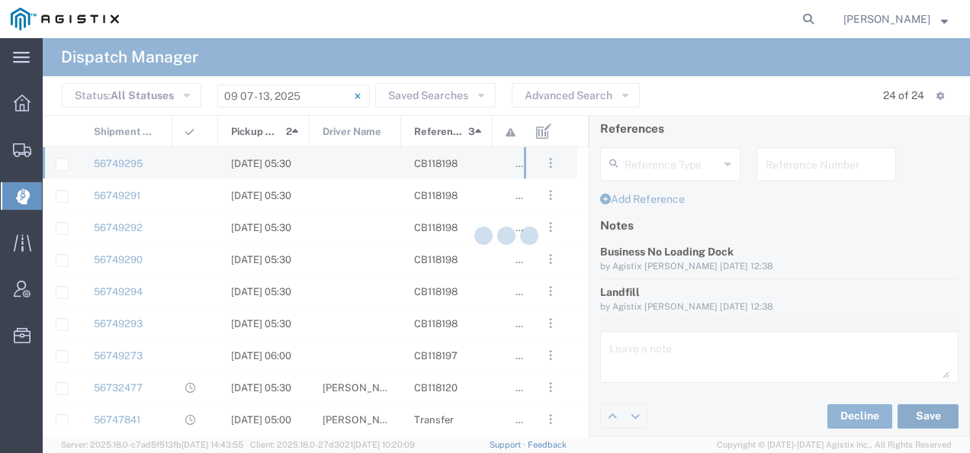
type input "[PERSON_NAME]"
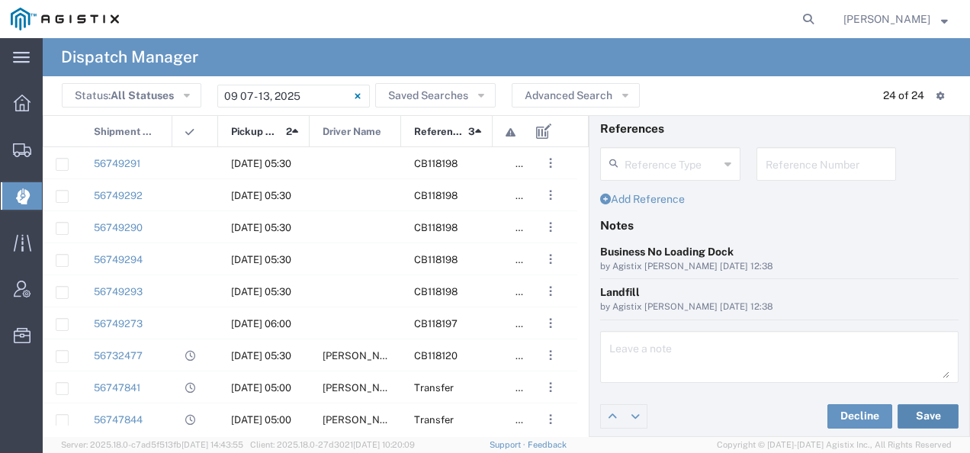
scroll to position [0, 0]
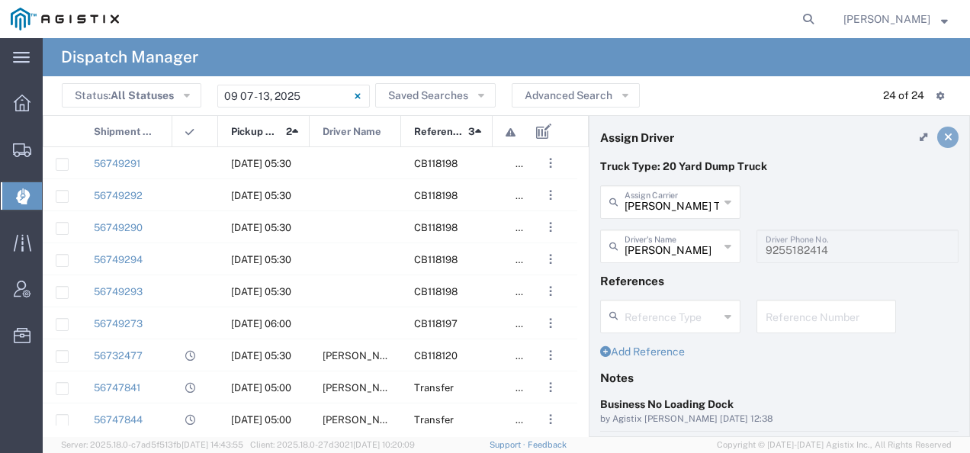
click at [944, 134] on icon at bounding box center [948, 137] width 8 height 11
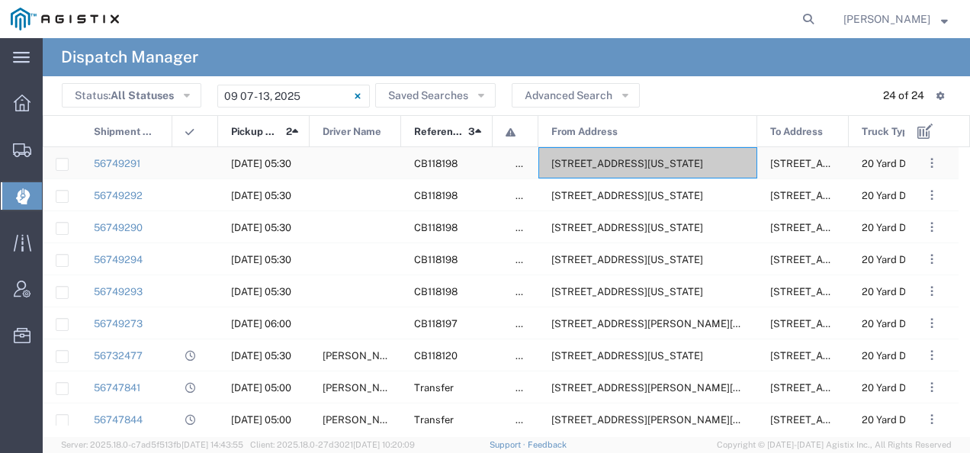
click at [637, 166] on span "[STREET_ADDRESS][US_STATE]" at bounding box center [627, 163] width 152 height 11
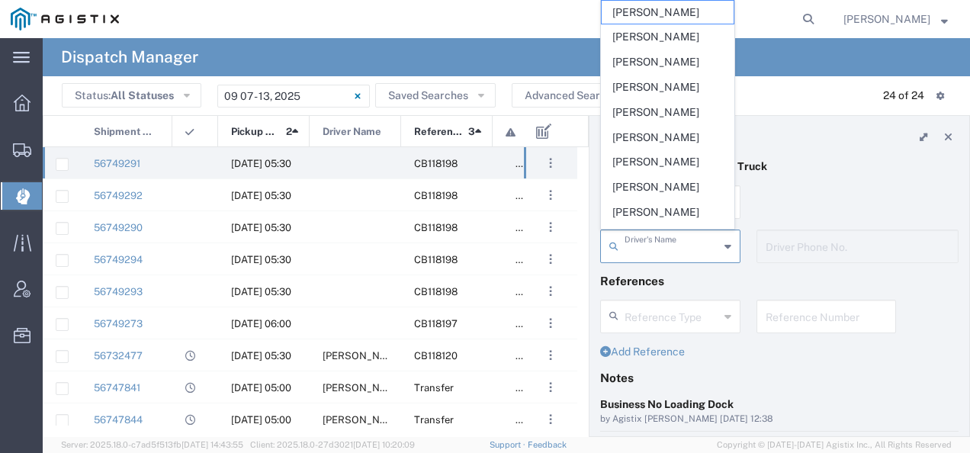
click at [665, 249] on input "text" at bounding box center [671, 245] width 95 height 27
click at [803, 104] on div "Status: All Statuses All Statuses Awaiting Assignment Declined Assigned Accepte…" at bounding box center [506, 96] width 889 height 24
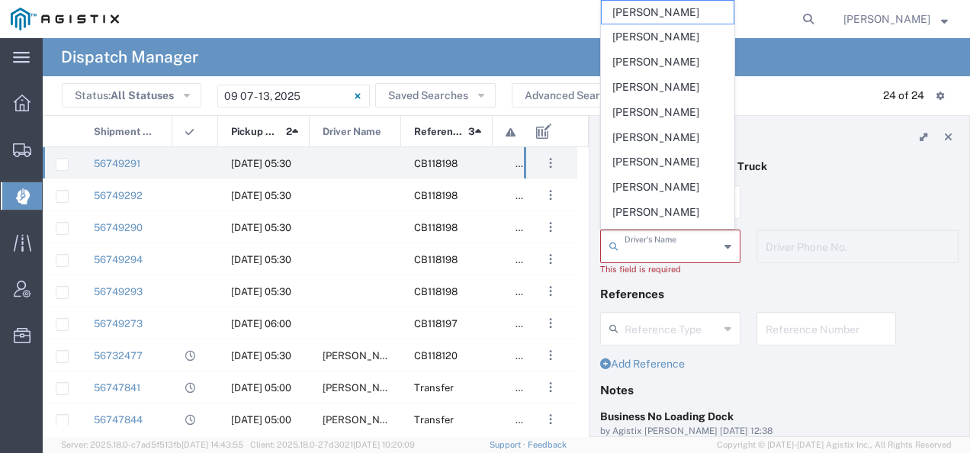
click at [654, 249] on input "text" at bounding box center [671, 245] width 95 height 27
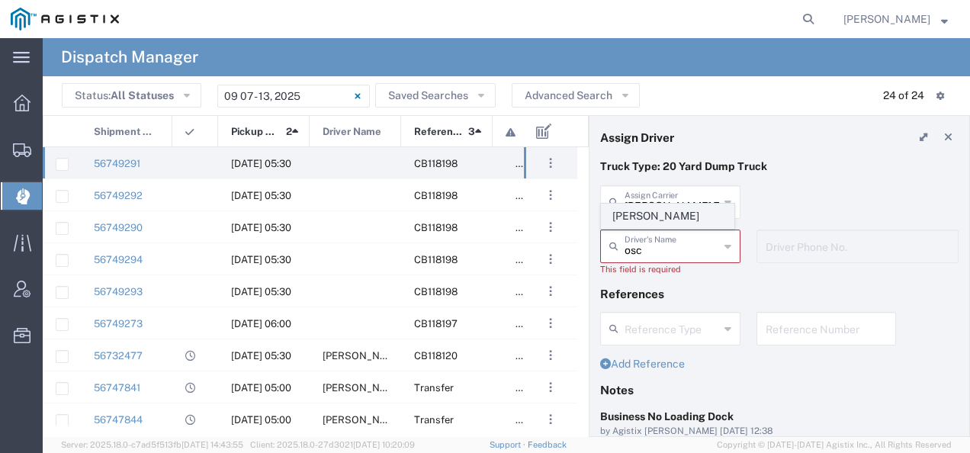
click at [651, 223] on span "[PERSON_NAME]" at bounding box center [668, 216] width 132 height 24
type input "[PERSON_NAME]"
type input "2093004091"
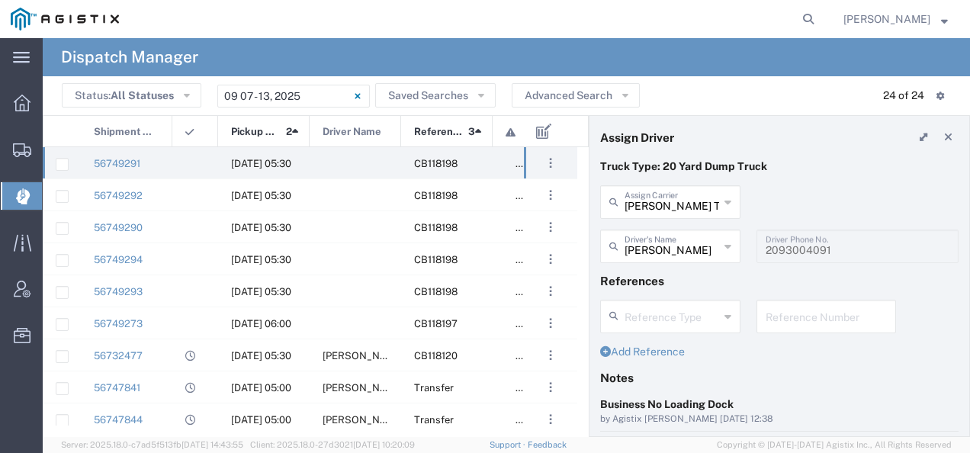
scroll to position [152, 0]
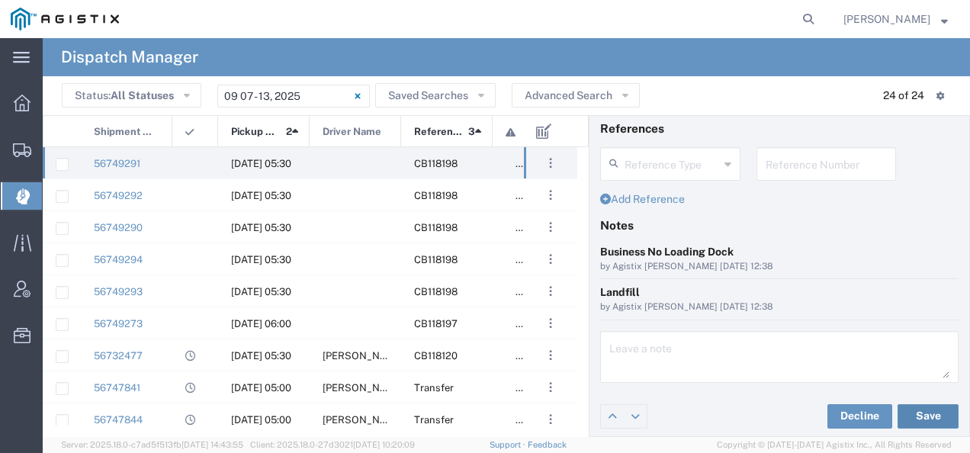
click at [897, 410] on button "Save" at bounding box center [927, 416] width 61 height 24
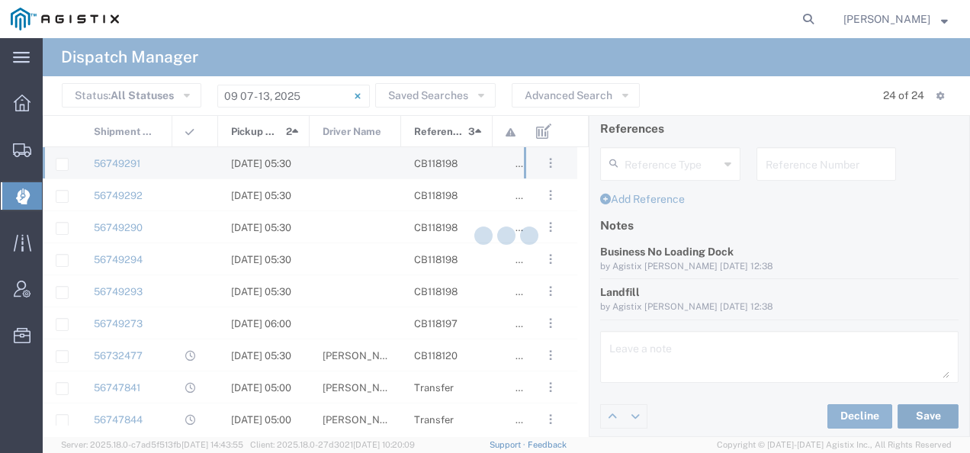
type input "[PERSON_NAME]"
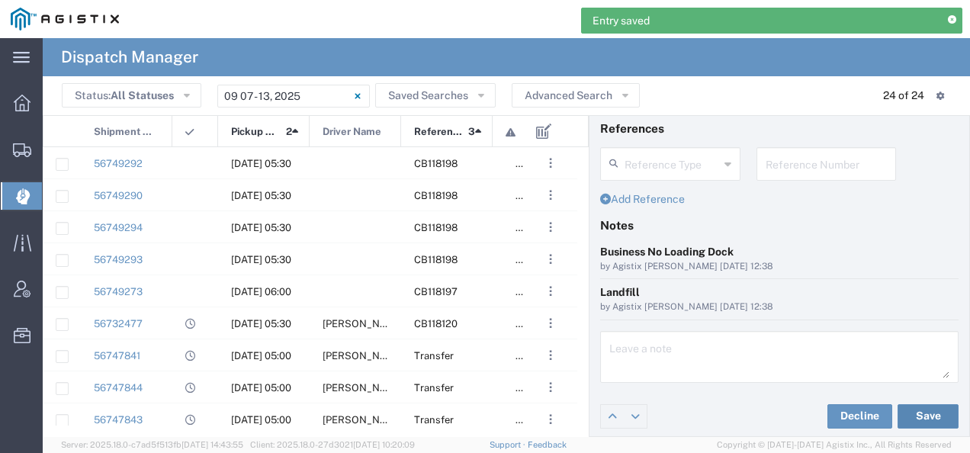
scroll to position [0, 0]
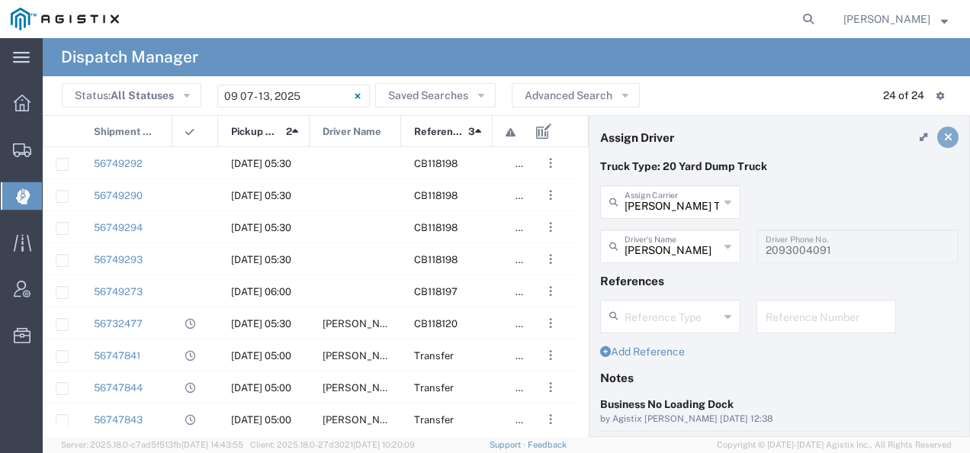
click at [944, 137] on icon at bounding box center [948, 137] width 8 height 11
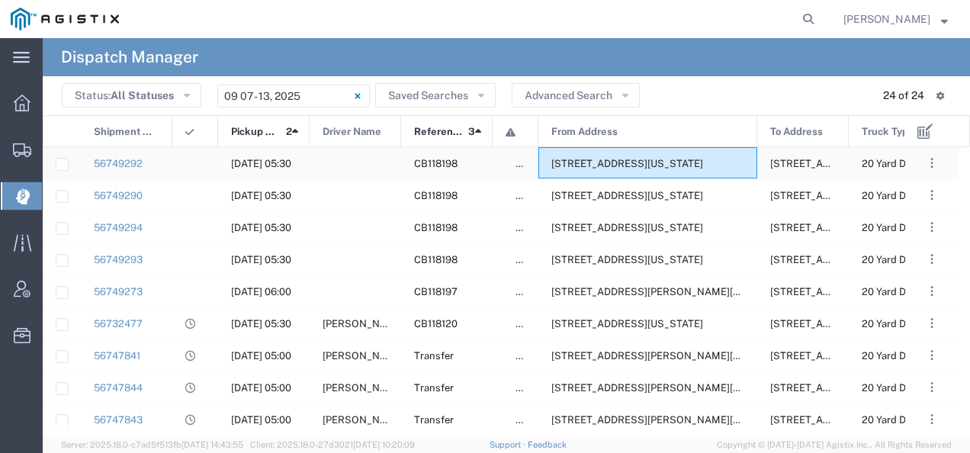
click at [646, 161] on span "[STREET_ADDRESS][US_STATE]" at bounding box center [627, 163] width 152 height 11
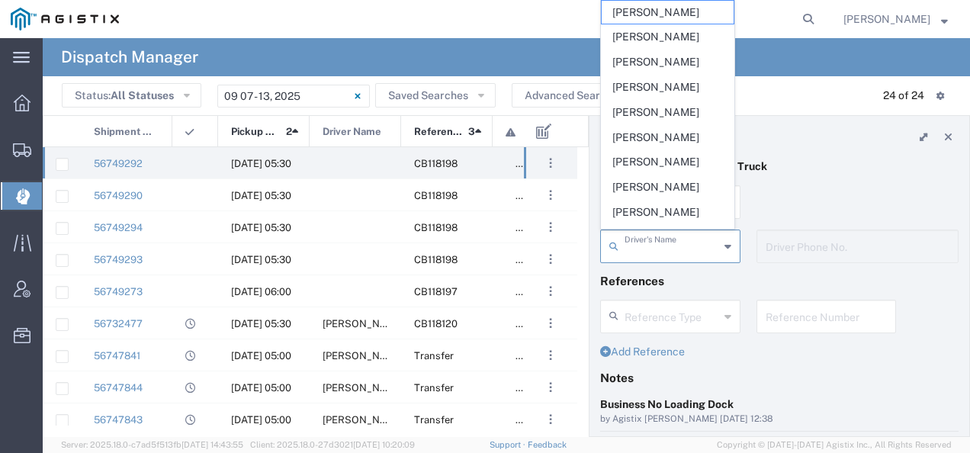
click at [644, 243] on input "text" at bounding box center [671, 245] width 95 height 27
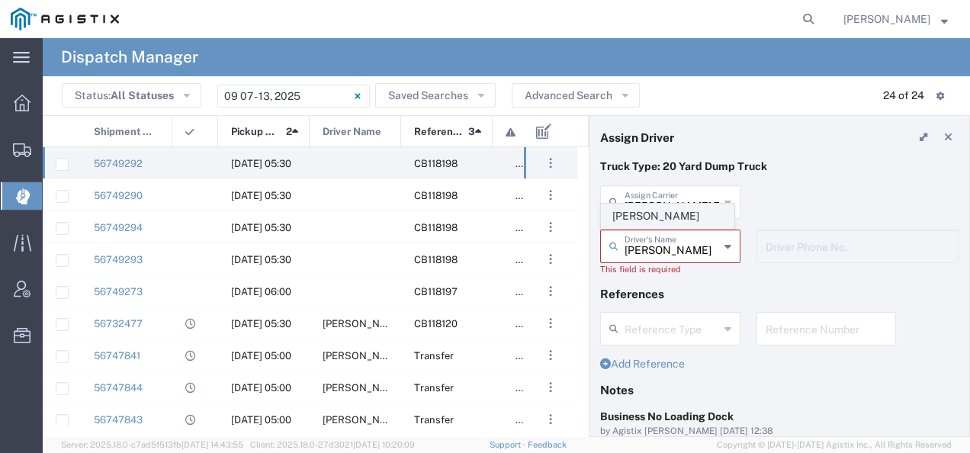
click at [639, 214] on span "[PERSON_NAME]" at bounding box center [668, 216] width 132 height 24
type input "[PERSON_NAME]"
type input "2097079350"
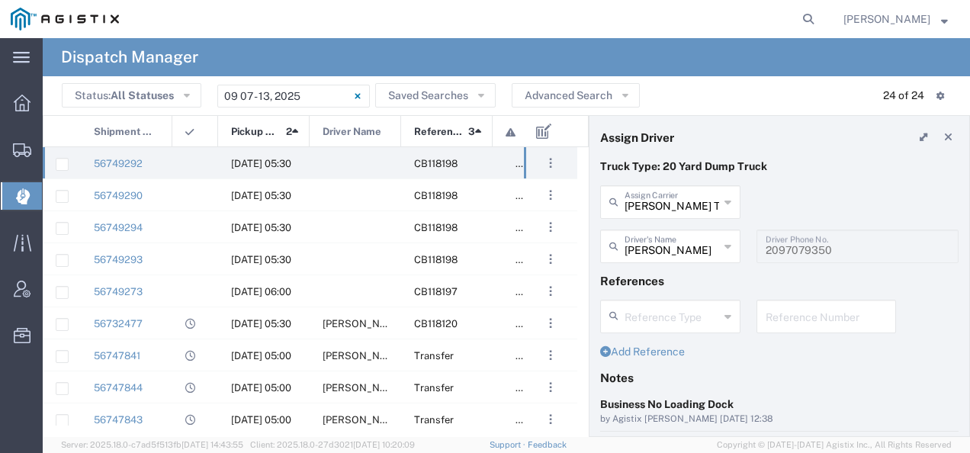
scroll to position [152, 0]
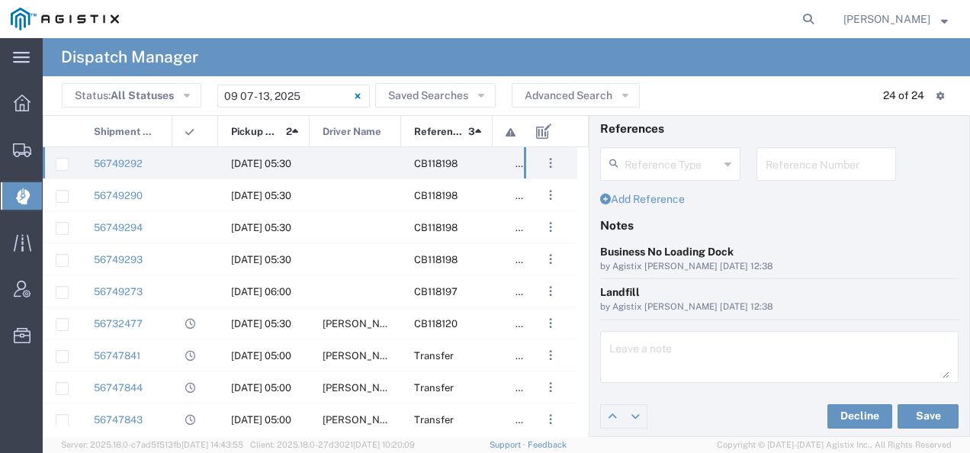
click at [909, 427] on div "Decline Save" at bounding box center [779, 416] width 380 height 46
drag, startPoint x: 909, startPoint y: 427, endPoint x: 909, endPoint y: 404, distance: 22.9
click at [909, 404] on div "Decline Save" at bounding box center [779, 416] width 380 height 46
drag, startPoint x: 909, startPoint y: 404, endPoint x: 903, endPoint y: 415, distance: 11.9
click at [903, 415] on button "Save" at bounding box center [927, 416] width 61 height 24
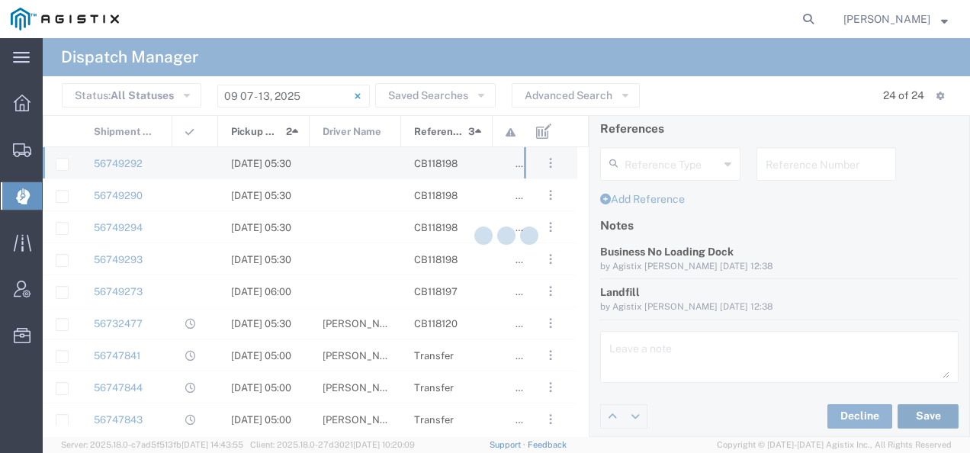
type input "[PERSON_NAME]"
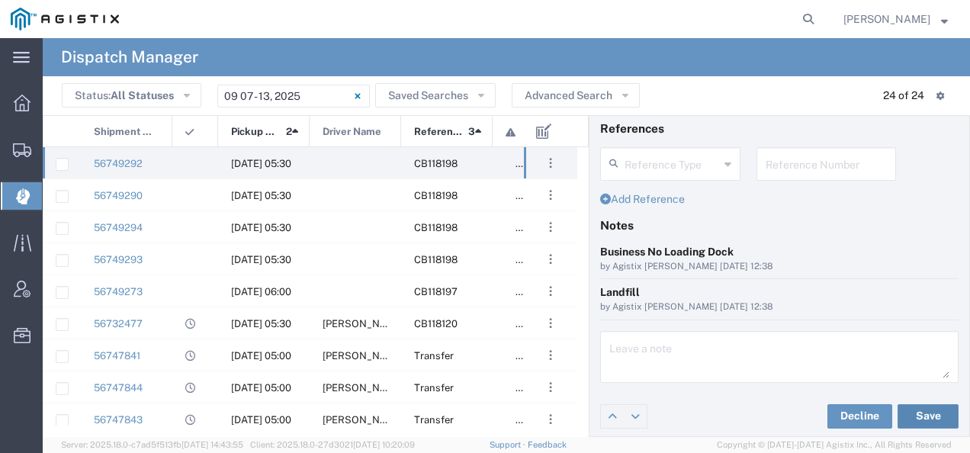
scroll to position [0, 0]
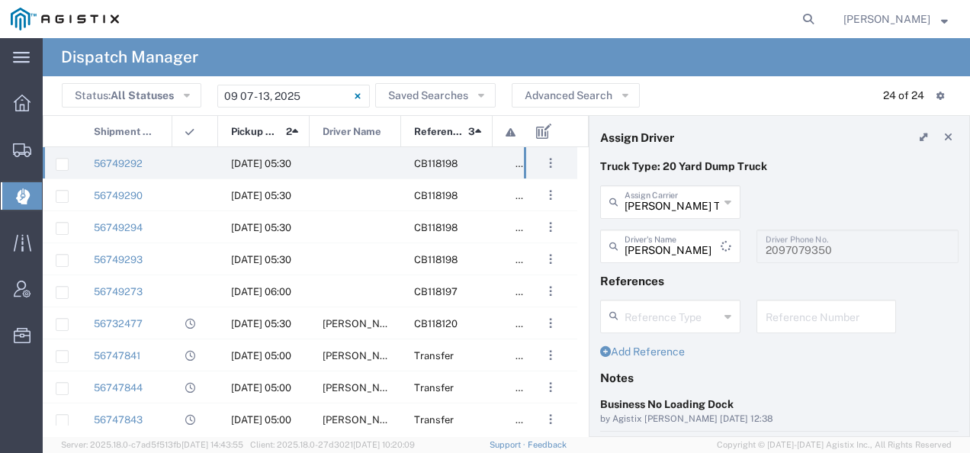
click at [937, 127] on link at bounding box center [947, 137] width 21 height 21
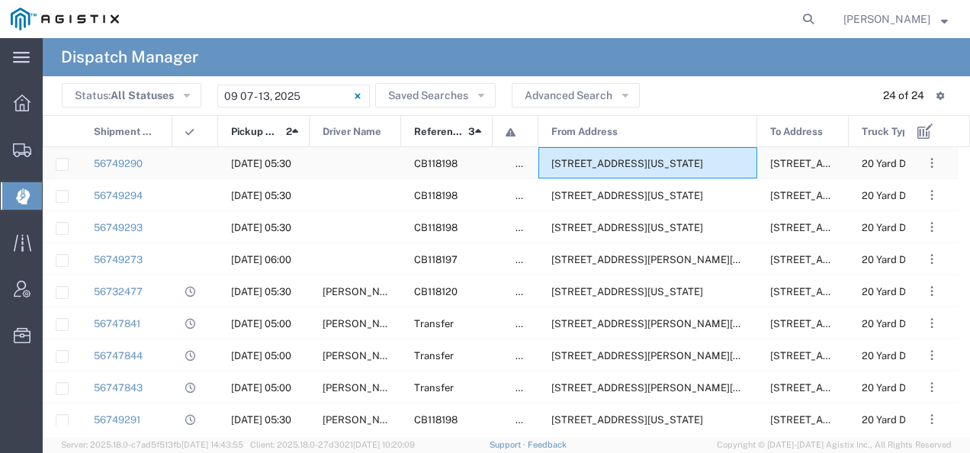
click at [645, 152] on div "[STREET_ADDRESS][US_STATE]" at bounding box center [647, 162] width 219 height 31
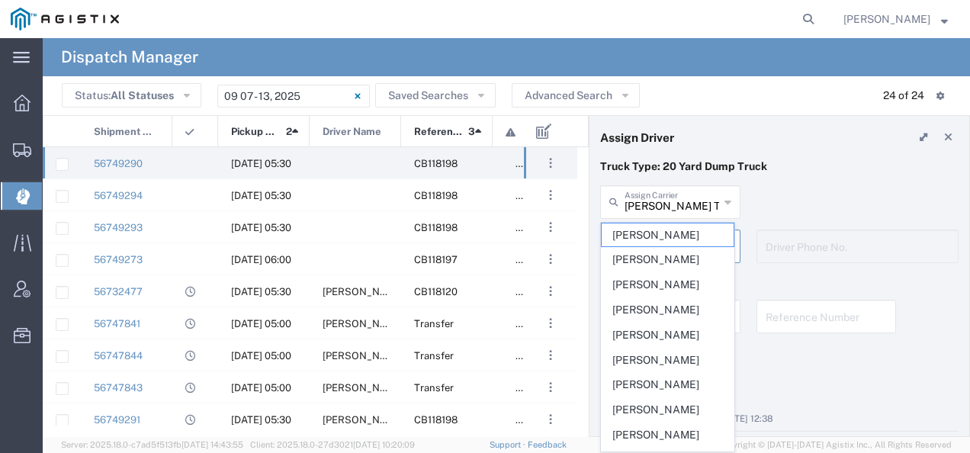
click at [656, 198] on agx-dispatcher-assign-widget "[PERSON_NAME] Tanks Inc Assign [PERSON_NAME] Tanks Inc AC Transportation ACE Tr…" at bounding box center [779, 229] width 358 height 88
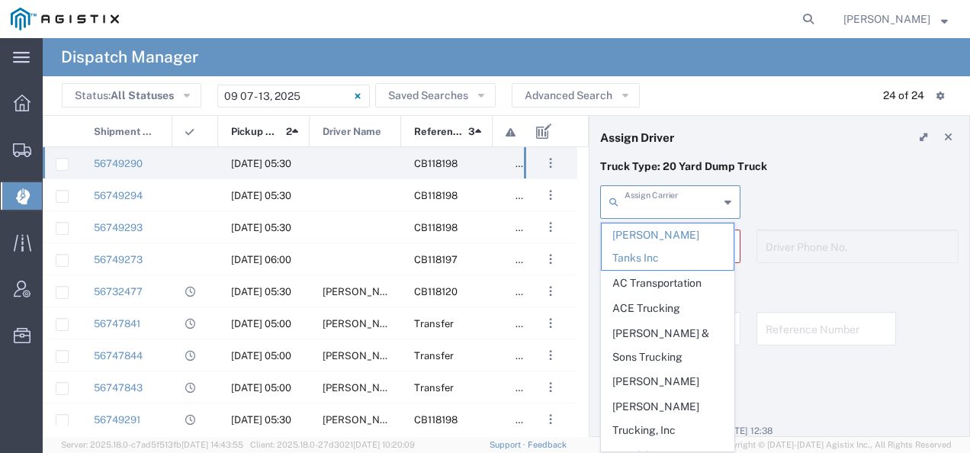
click at [656, 198] on input "text" at bounding box center [671, 201] width 95 height 27
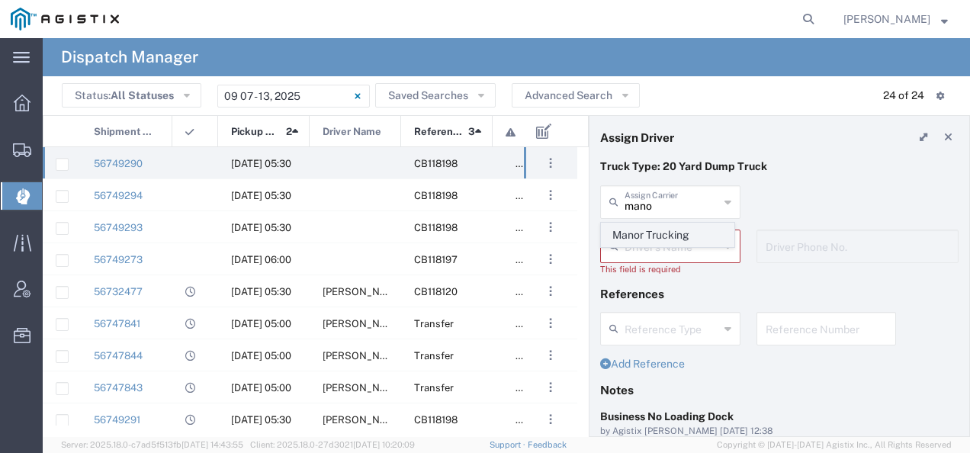
click at [637, 230] on span "Manor Trucking" at bounding box center [668, 235] width 132 height 24
type input "Manor Trucking"
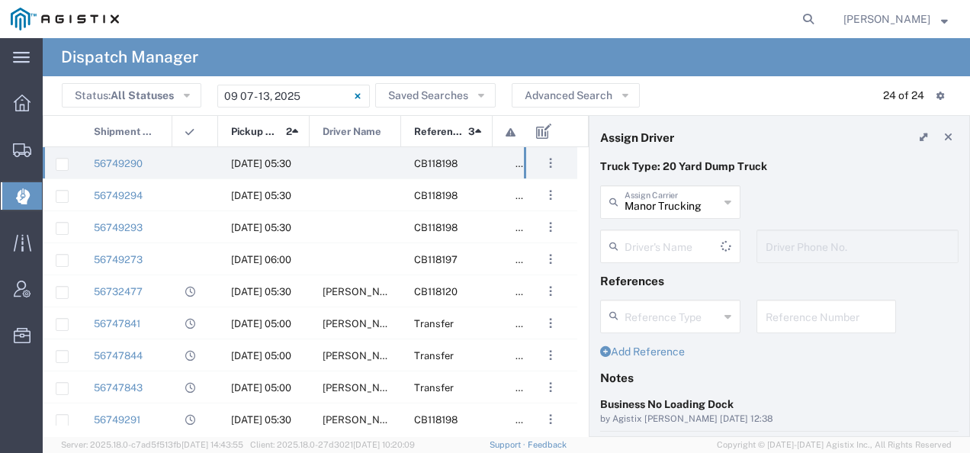
click at [633, 236] on input "text" at bounding box center [672, 245] width 96 height 27
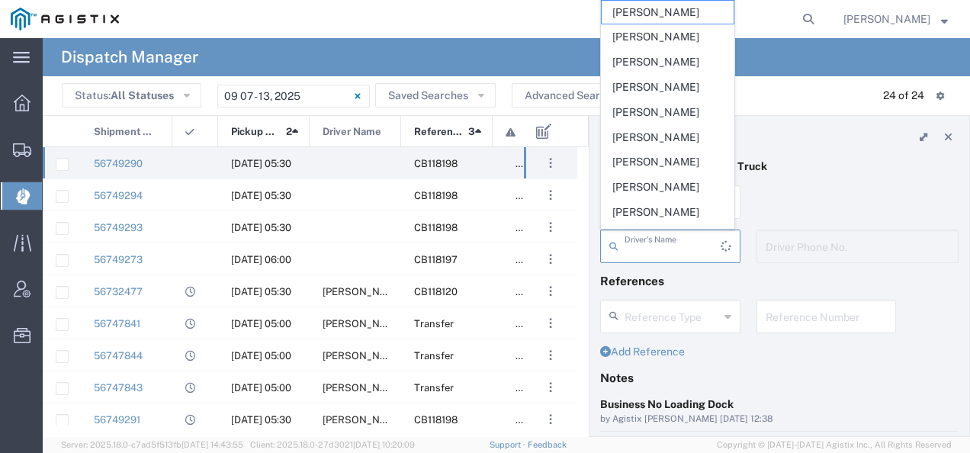
click at [633, 236] on input "text" at bounding box center [672, 245] width 96 height 27
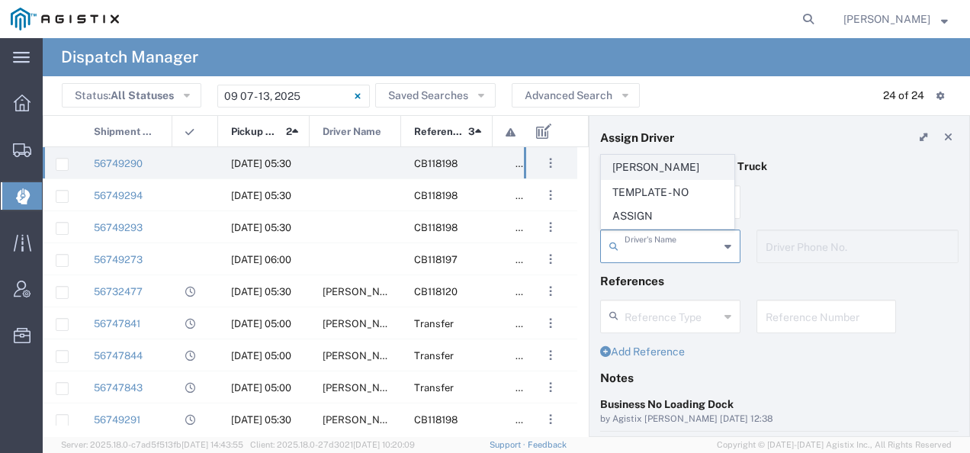
click at [671, 175] on span "[PERSON_NAME]" at bounding box center [668, 168] width 132 height 24
type input "[PERSON_NAME]"
type input "2093218686"
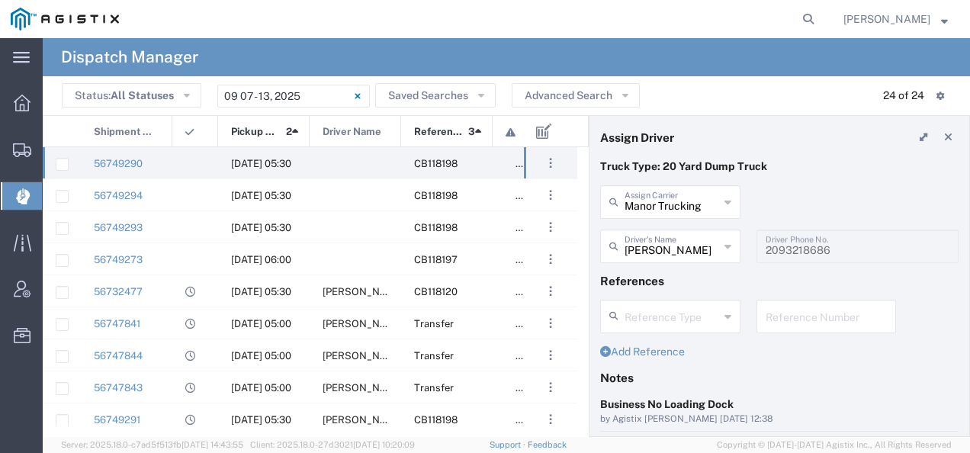
scroll to position [152, 0]
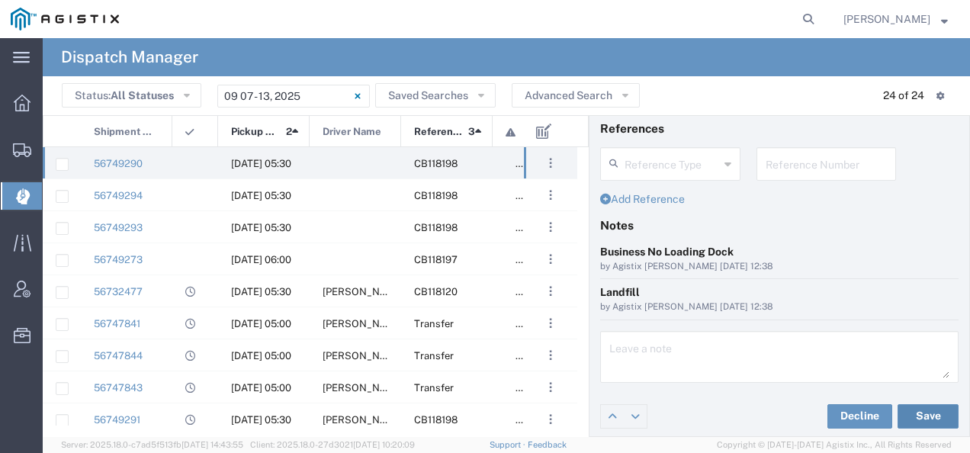
click at [918, 408] on button "Save" at bounding box center [927, 416] width 61 height 24
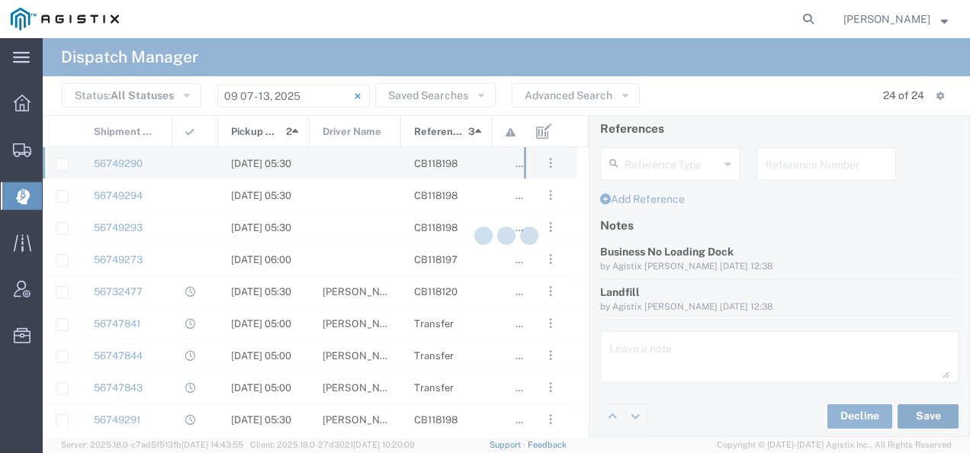
type input "[PERSON_NAME]"
type input "Manor Trucking"
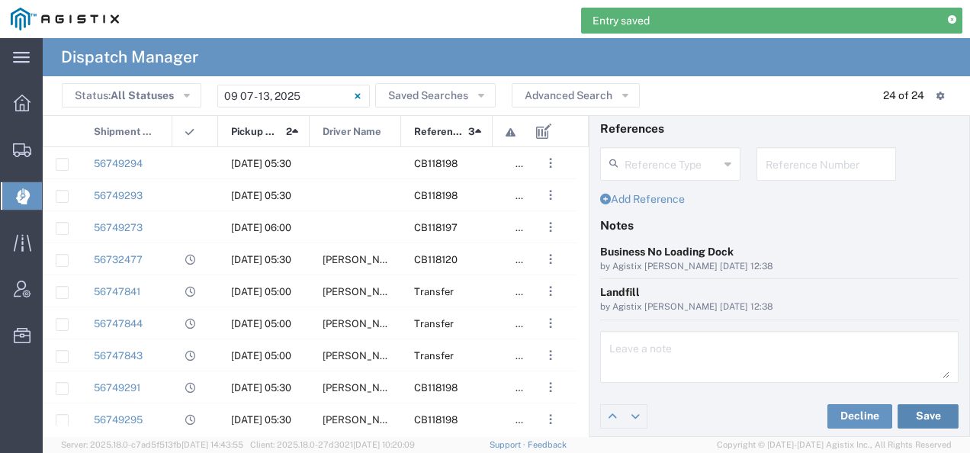
scroll to position [0, 0]
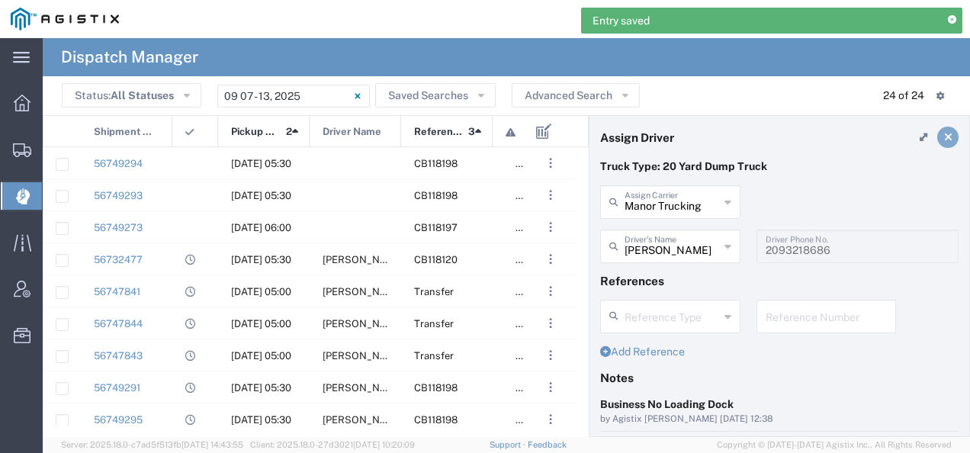
click at [944, 140] on icon at bounding box center [948, 137] width 8 height 11
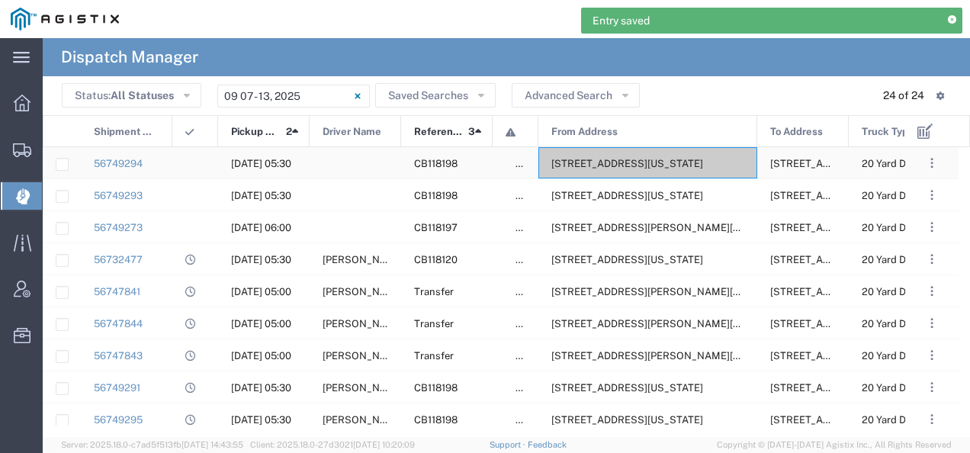
click at [630, 161] on span "[STREET_ADDRESS][US_STATE]" at bounding box center [627, 163] width 152 height 11
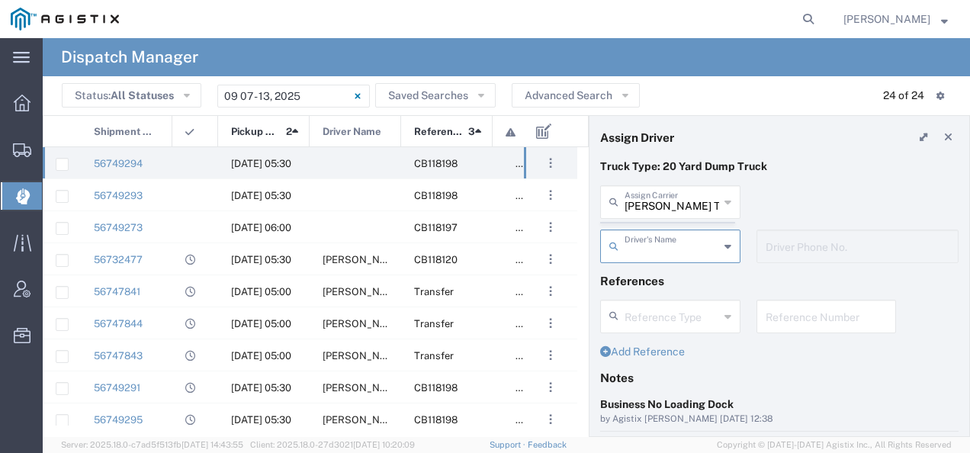
click at [636, 203] on agx-dispatcher-assign-widget "[PERSON_NAME] Tanks Inc Assign [PERSON_NAME] Tanks Inc AC Transportation ACE Tr…" at bounding box center [779, 229] width 358 height 88
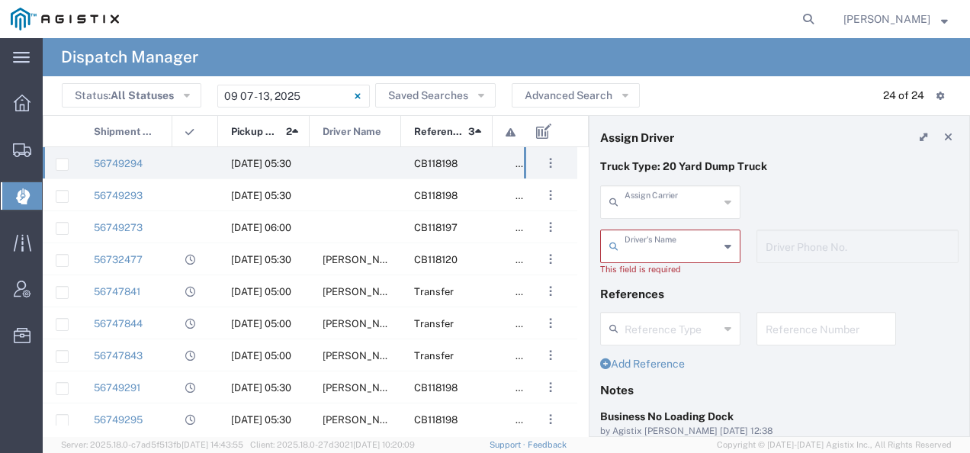
click at [636, 203] on input "text" at bounding box center [671, 201] width 95 height 27
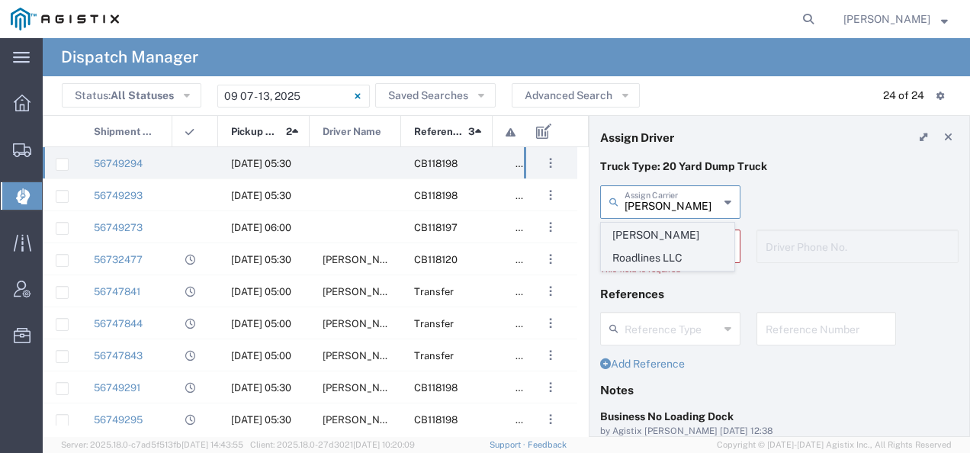
click at [635, 239] on span "[PERSON_NAME] Roadlines LLC" at bounding box center [668, 246] width 132 height 47
type input "[PERSON_NAME] Roadlines LLC"
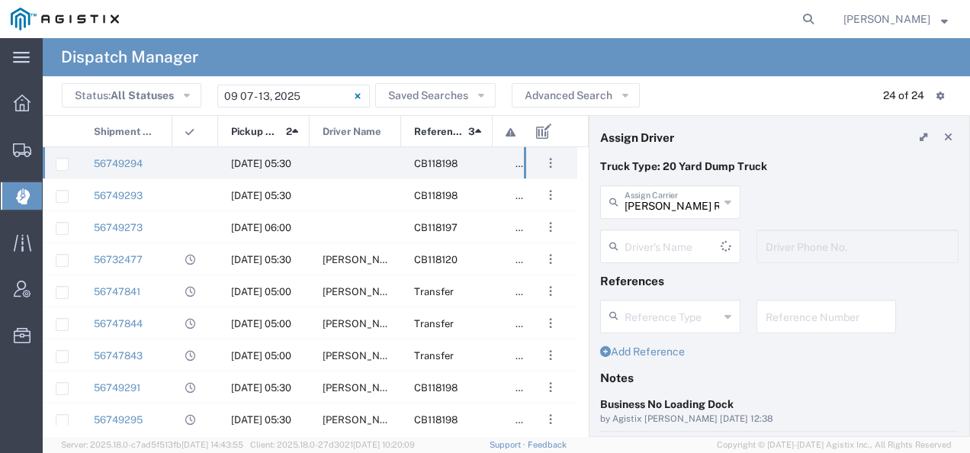
click at [635, 239] on input "text" at bounding box center [672, 245] width 96 height 27
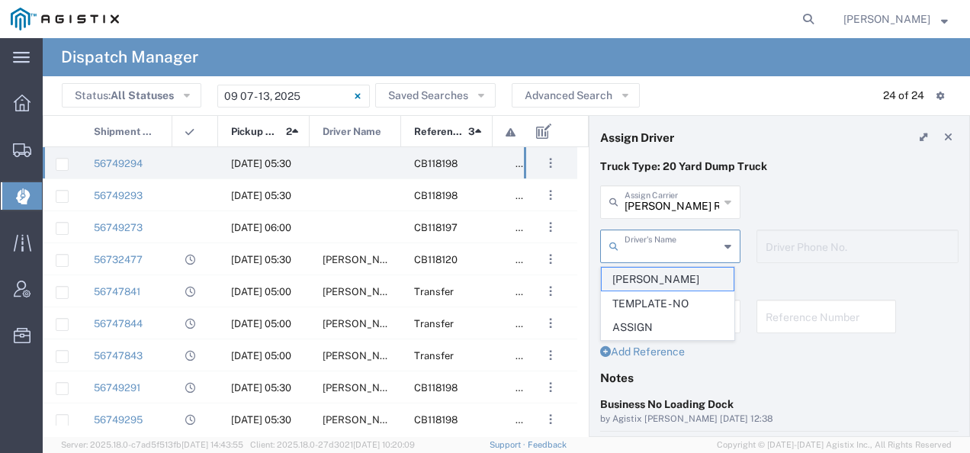
click at [631, 272] on span "[PERSON_NAME]" at bounding box center [668, 280] width 132 height 24
type input "[PERSON_NAME]"
type input "5107149934"
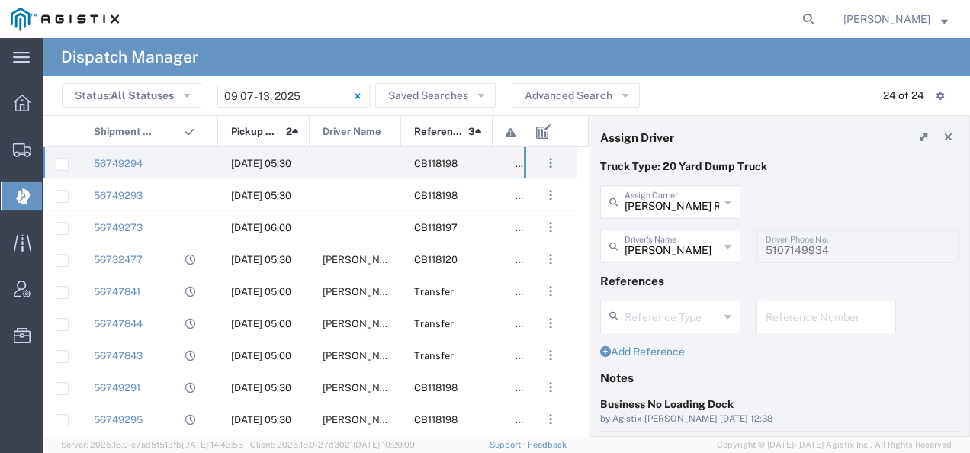
scroll to position [152, 0]
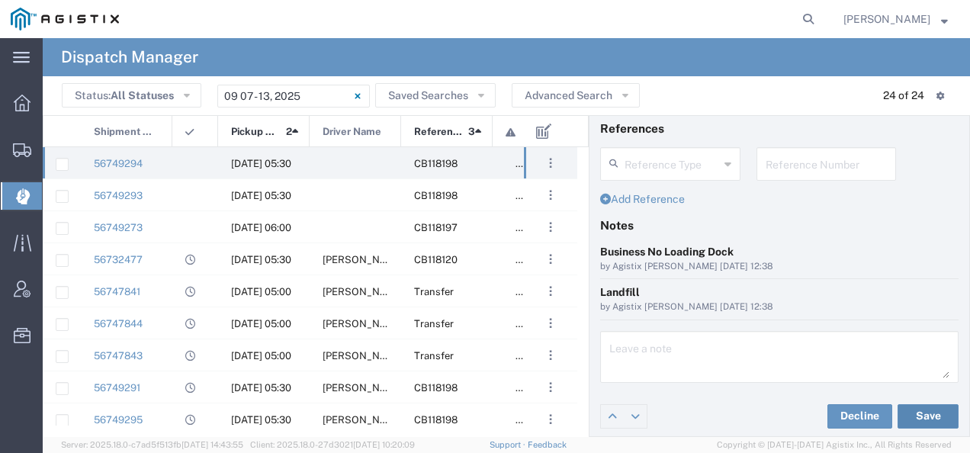
click at [901, 407] on button "Save" at bounding box center [927, 416] width 61 height 24
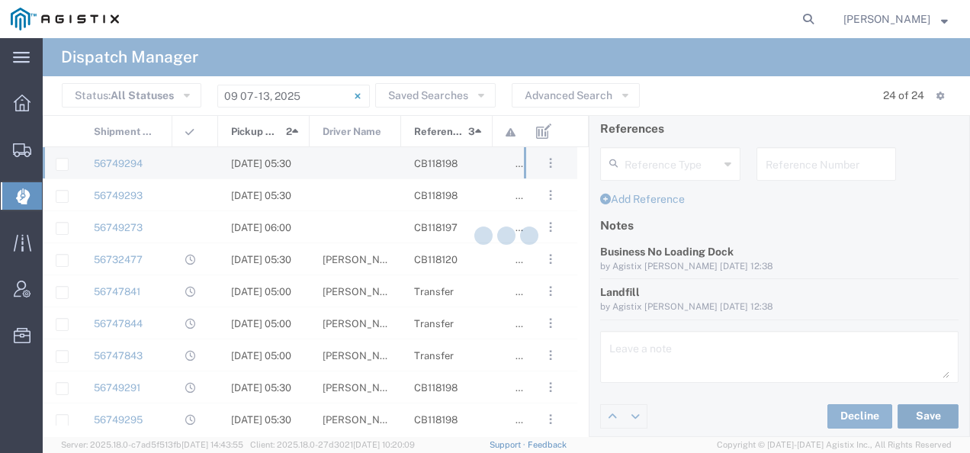
type input "[PERSON_NAME]"
type input "[PERSON_NAME] Roadlines LLC"
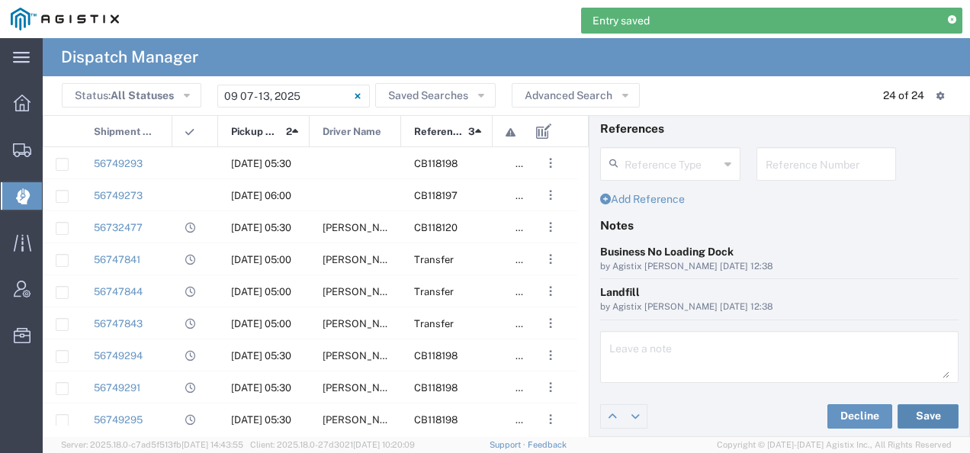
scroll to position [0, 0]
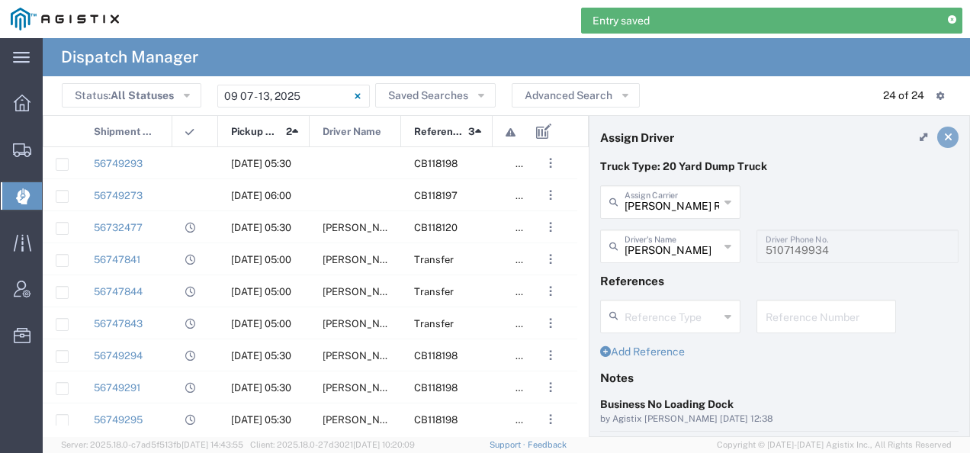
click at [944, 134] on icon at bounding box center [948, 137] width 8 height 11
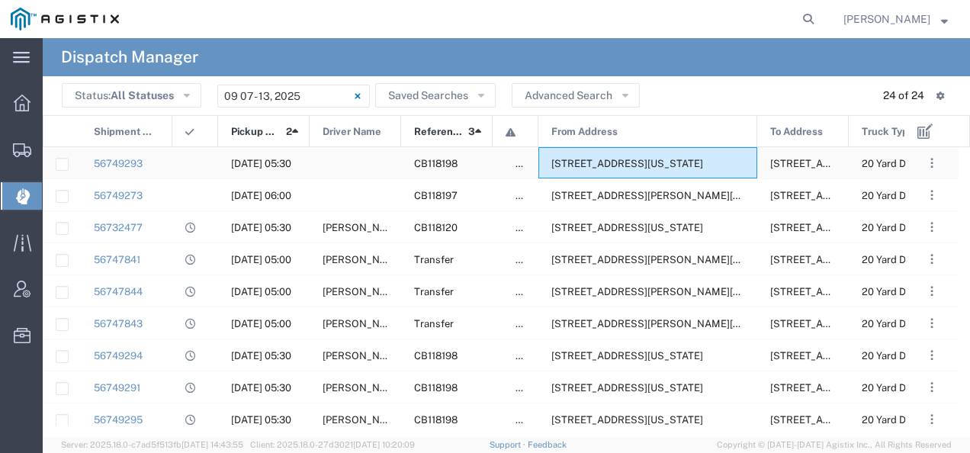
click at [582, 164] on span "[STREET_ADDRESS][US_STATE]" at bounding box center [627, 163] width 152 height 11
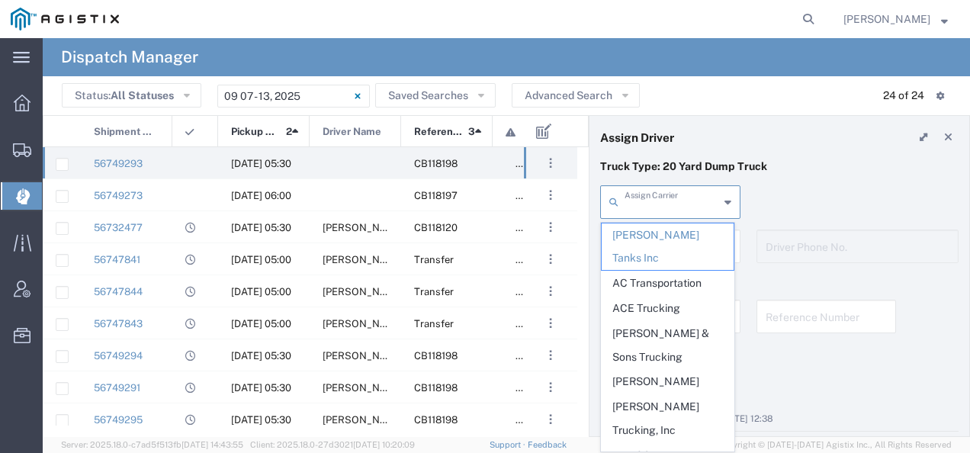
click at [653, 205] on input "text" at bounding box center [671, 201] width 95 height 27
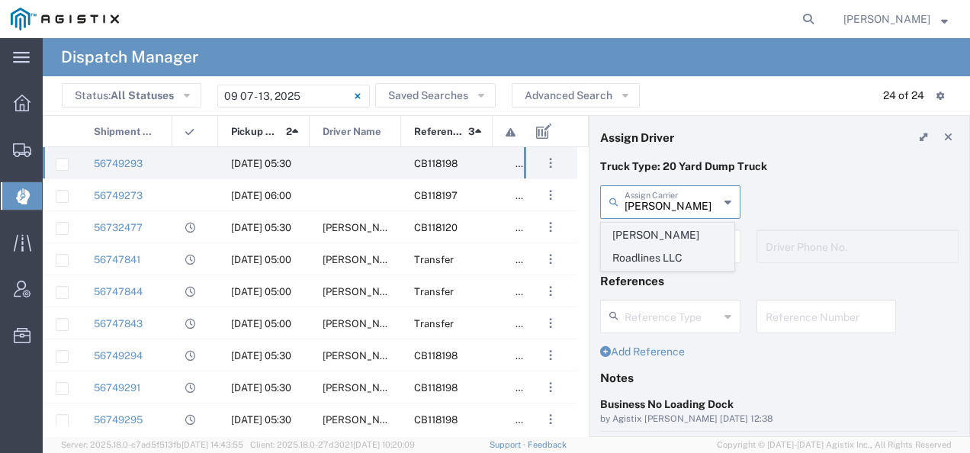
click at [642, 235] on span "[PERSON_NAME] Roadlines LLC" at bounding box center [668, 246] width 132 height 47
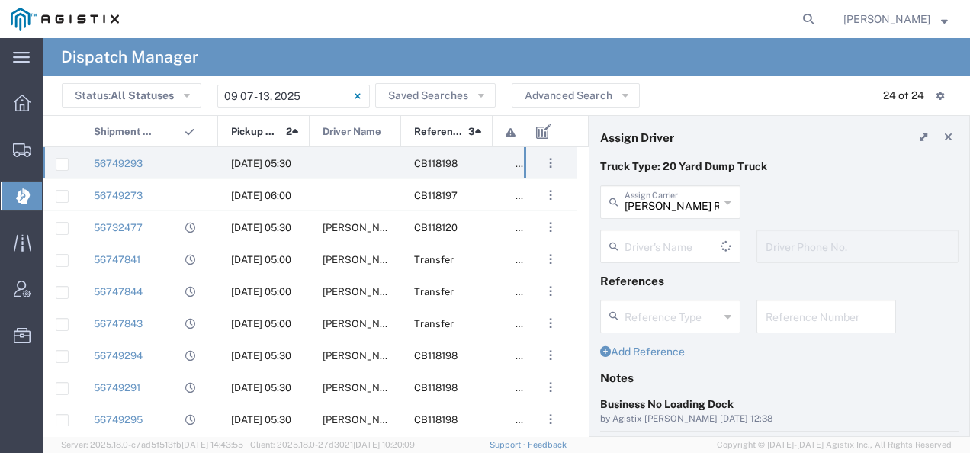
click at [642, 235] on input "text" at bounding box center [672, 245] width 96 height 27
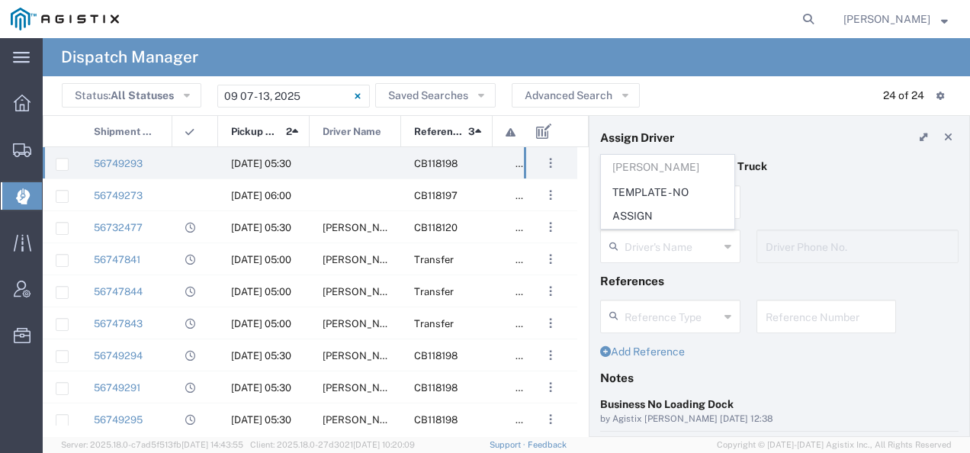
click at [792, 182] on div "Truck Type: 20 Yard Dump Truck" at bounding box center [779, 172] width 374 height 27
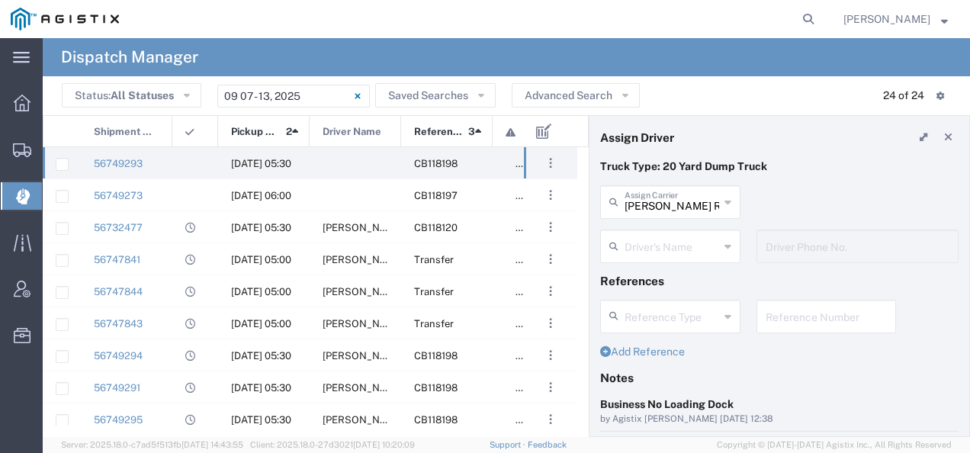
click at [668, 210] on input "[PERSON_NAME] Roadlines LLC" at bounding box center [671, 201] width 95 height 27
type input "[PERSON_NAME] Roadlines LLC"
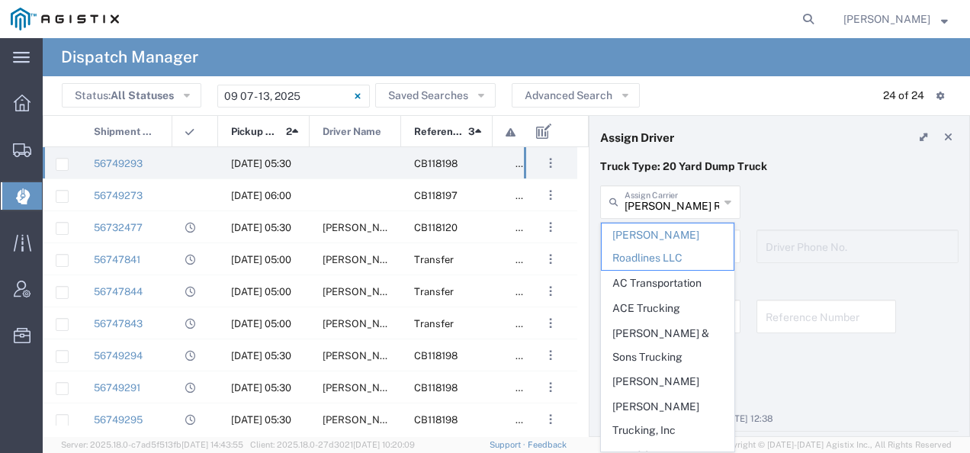
click at [782, 196] on div "[PERSON_NAME] Roadlines LLC Assign Carrier [PERSON_NAME] Roadlines LLC AC Trans…" at bounding box center [779, 207] width 374 height 44
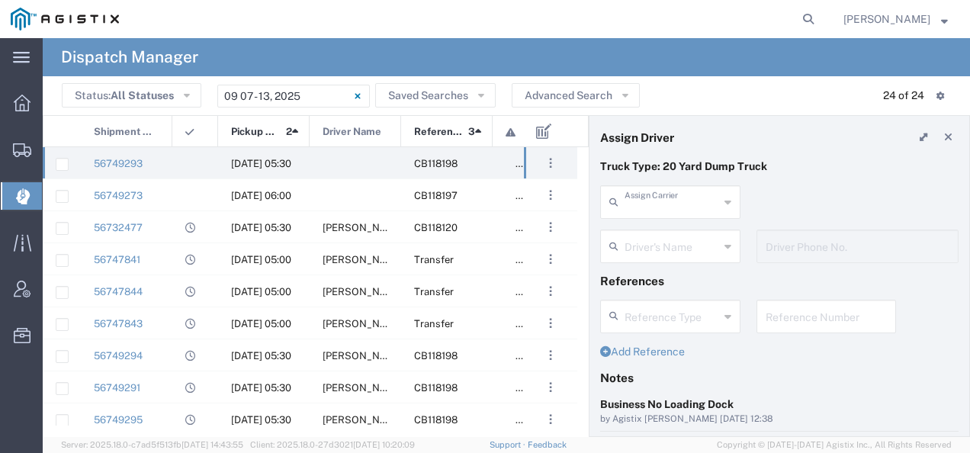
click at [679, 210] on input "text" at bounding box center [671, 201] width 95 height 27
click at [666, 233] on span "JMS Carriers Inc" at bounding box center [668, 235] width 132 height 24
type input "JMS Carriers Inc"
click at [659, 241] on input "text" at bounding box center [671, 245] width 95 height 27
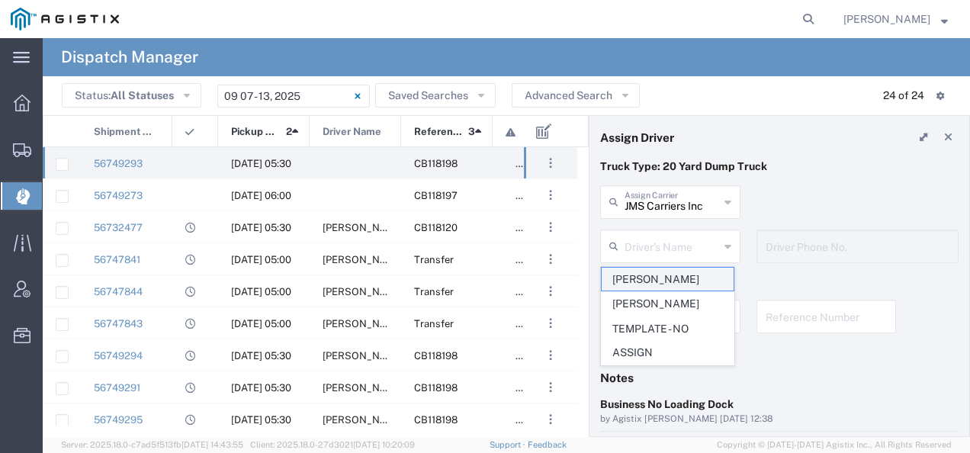
click at [650, 274] on span "[PERSON_NAME]" at bounding box center [668, 280] width 132 height 24
type input "[PERSON_NAME]"
type input "[PHONE_NUMBER]"
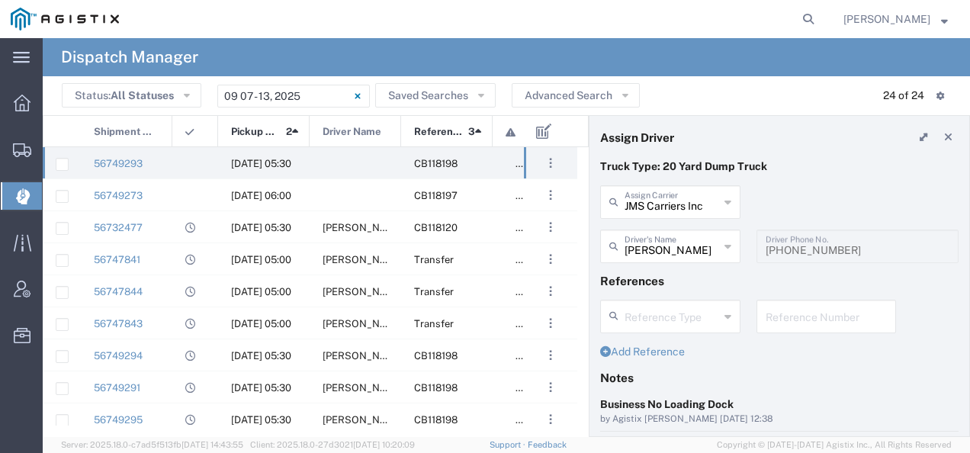
scroll to position [152, 0]
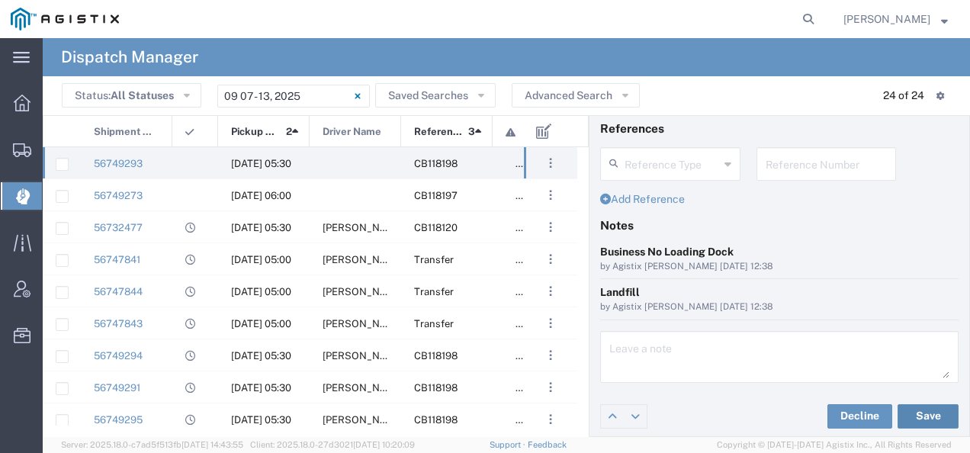
click at [923, 410] on button "Save" at bounding box center [927, 416] width 61 height 24
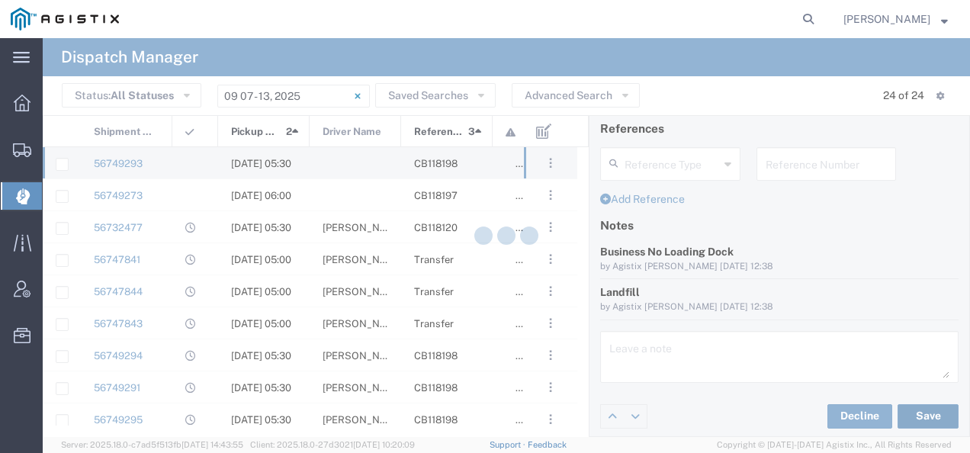
type input "[PERSON_NAME]"
type input "JMS Carriers Inc"
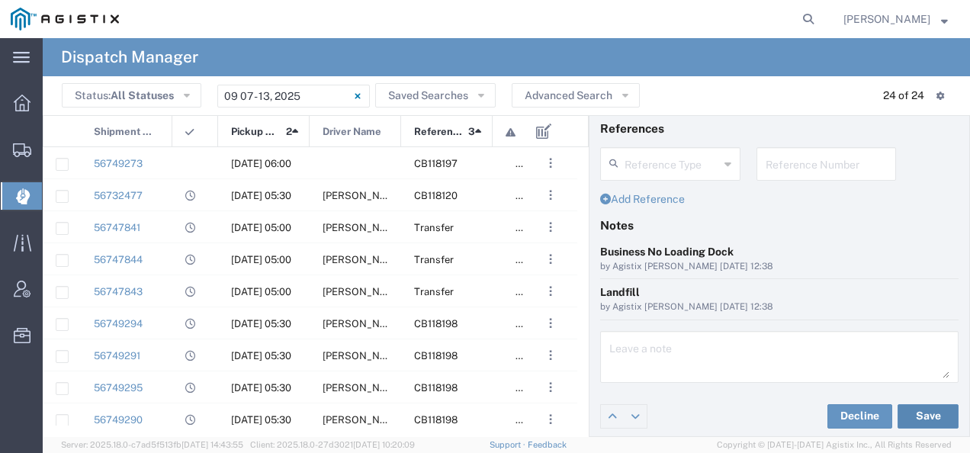
scroll to position [0, 0]
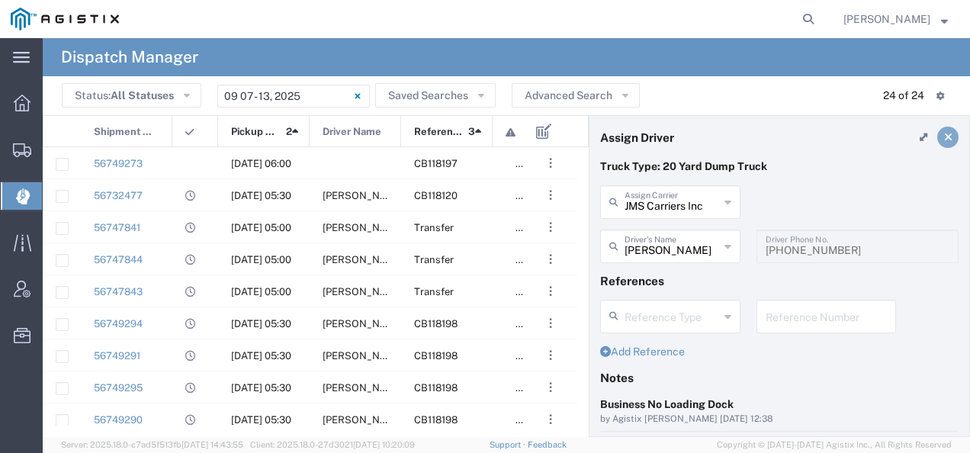
click at [944, 138] on link at bounding box center [947, 137] width 21 height 21
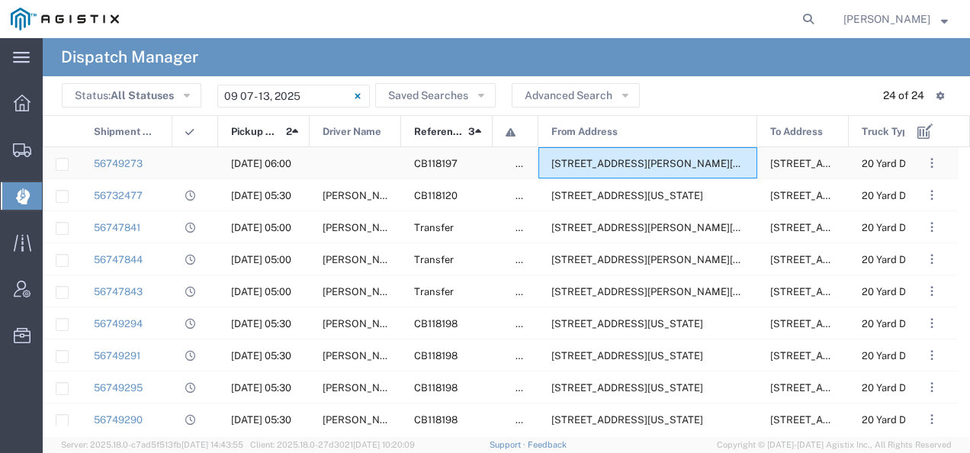
click at [604, 173] on div "[STREET_ADDRESS][PERSON_NAME][US_STATE]" at bounding box center [647, 162] width 219 height 31
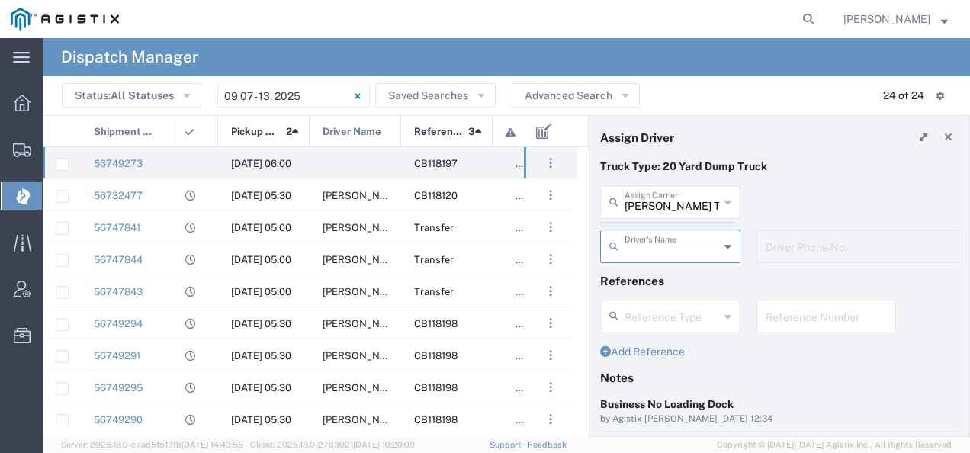
click at [676, 201] on agx-dispatcher-assign-widget "[PERSON_NAME] Tanks Inc Assign [PERSON_NAME] Tanks Inc AC Transportation ACE Tr…" at bounding box center [779, 229] width 358 height 88
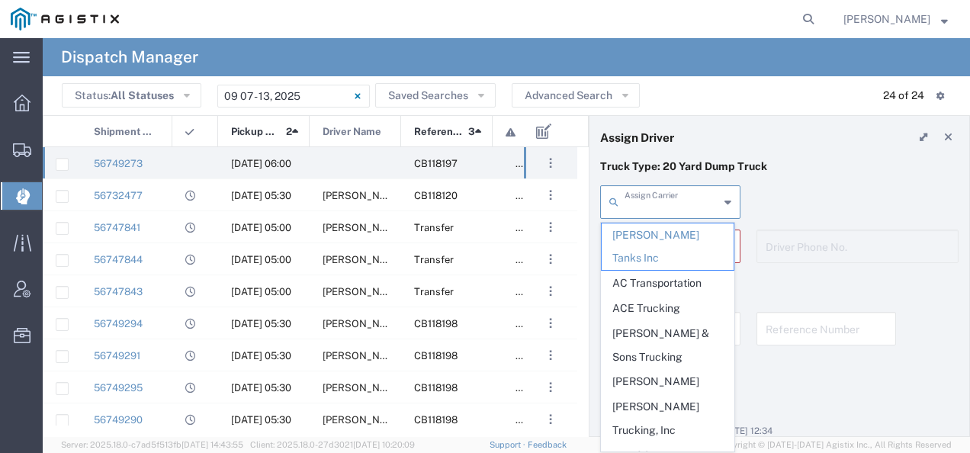
click at [677, 201] on input "text" at bounding box center [671, 201] width 95 height 27
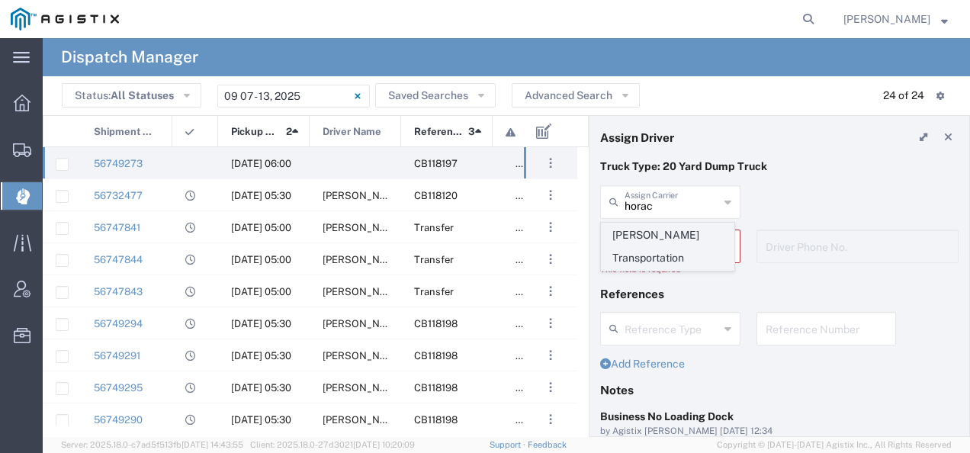
click at [663, 233] on span "[PERSON_NAME] Transportation" at bounding box center [668, 246] width 132 height 47
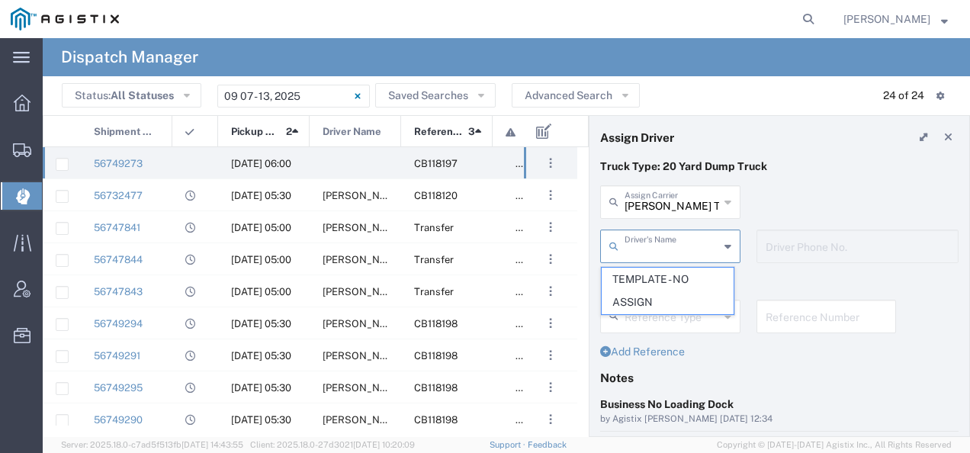
click at [661, 236] on input "text" at bounding box center [671, 245] width 95 height 27
click at [764, 192] on div "[PERSON_NAME] Transportation Assign Carrier [PERSON_NAME] Transportation" at bounding box center [779, 207] width 374 height 44
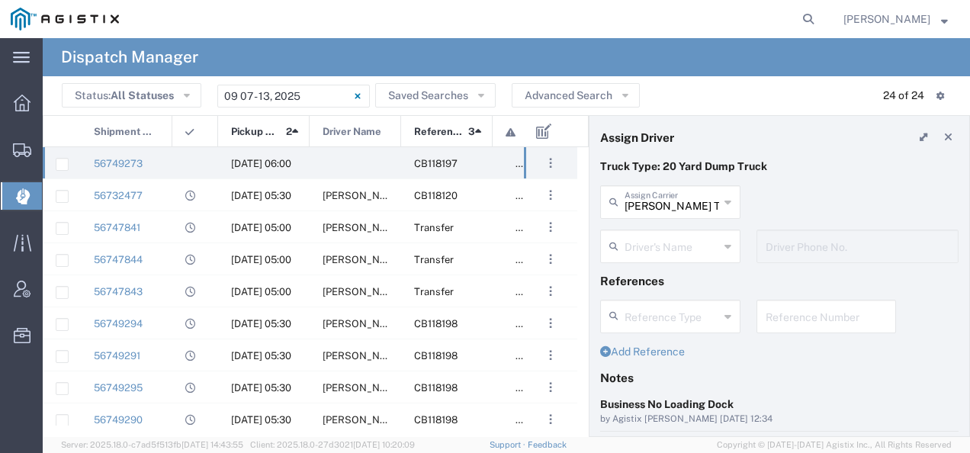
click at [702, 157] on header "Assign Driver" at bounding box center [779, 137] width 380 height 43
type input "[PERSON_NAME] Transportation"
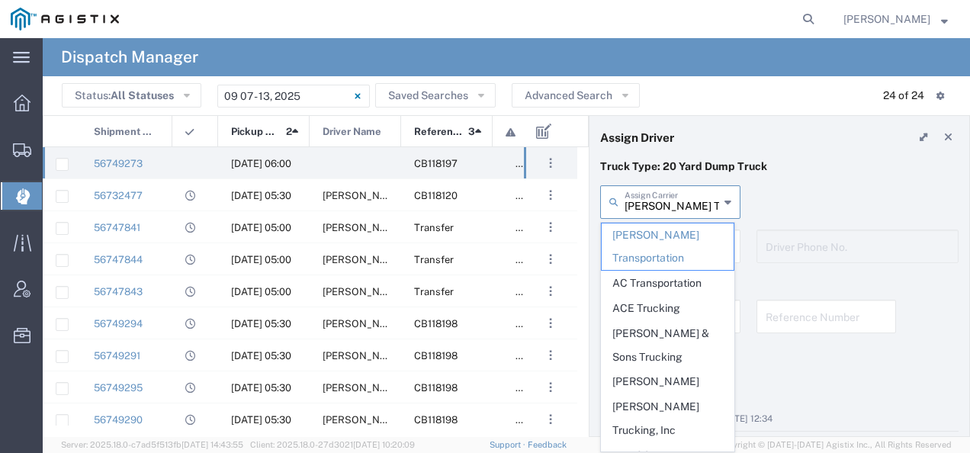
click at [674, 200] on input "[PERSON_NAME] Transportation" at bounding box center [671, 201] width 95 height 27
click at [737, 143] on header "Assign Driver" at bounding box center [779, 137] width 380 height 43
click at [679, 197] on input "text" at bounding box center [671, 201] width 95 height 27
click at [679, 197] on input "ru" at bounding box center [671, 201] width 95 height 27
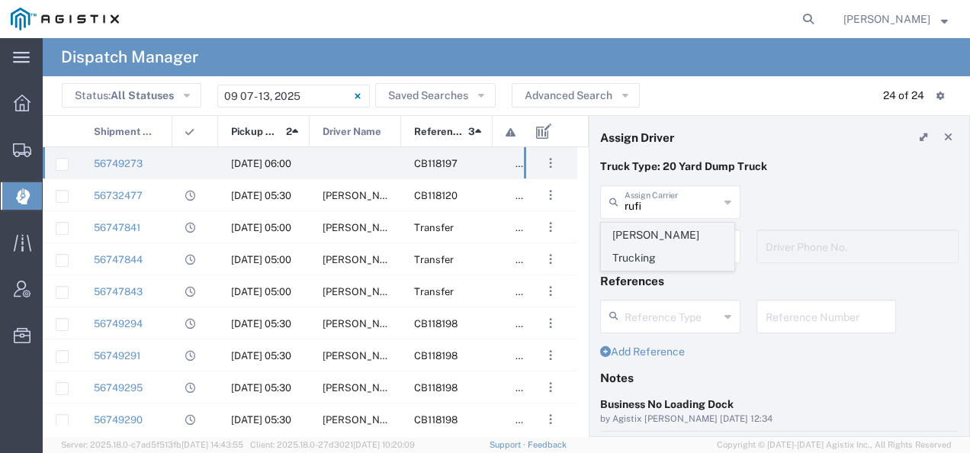
click at [664, 244] on span "[PERSON_NAME] Trucking" at bounding box center [668, 246] width 132 height 47
type input "[PERSON_NAME] Trucking"
click at [664, 244] on input "text" at bounding box center [671, 245] width 95 height 27
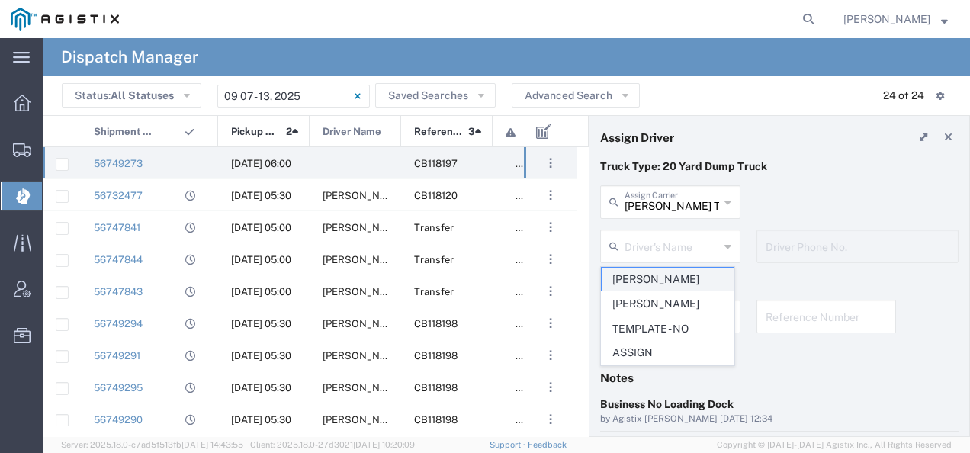
click at [651, 278] on span "[PERSON_NAME]" at bounding box center [668, 280] width 132 height 24
type input "[PERSON_NAME]"
type input "[PHONE_NUMBER]"
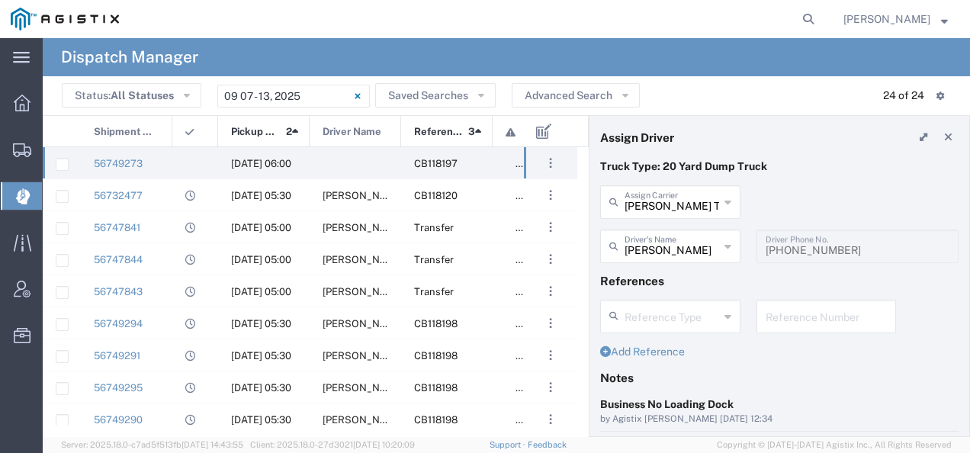
scroll to position [234, 0]
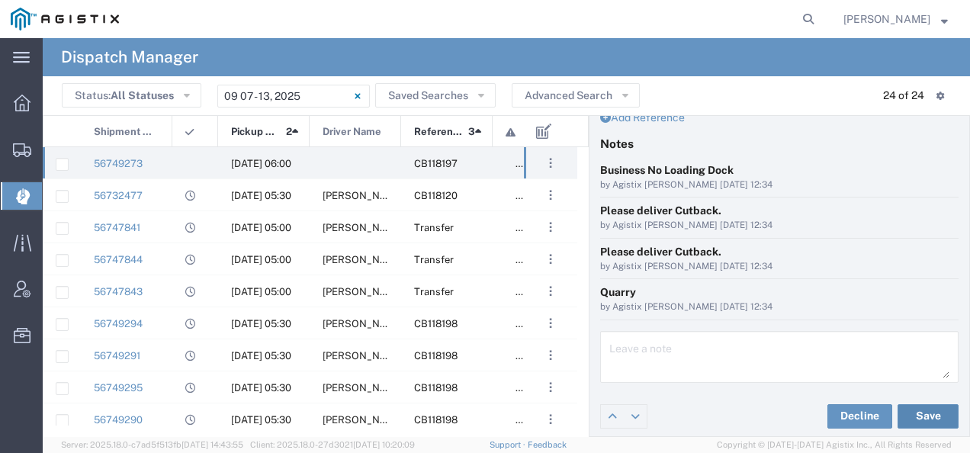
click at [923, 412] on button "Save" at bounding box center [927, 416] width 61 height 24
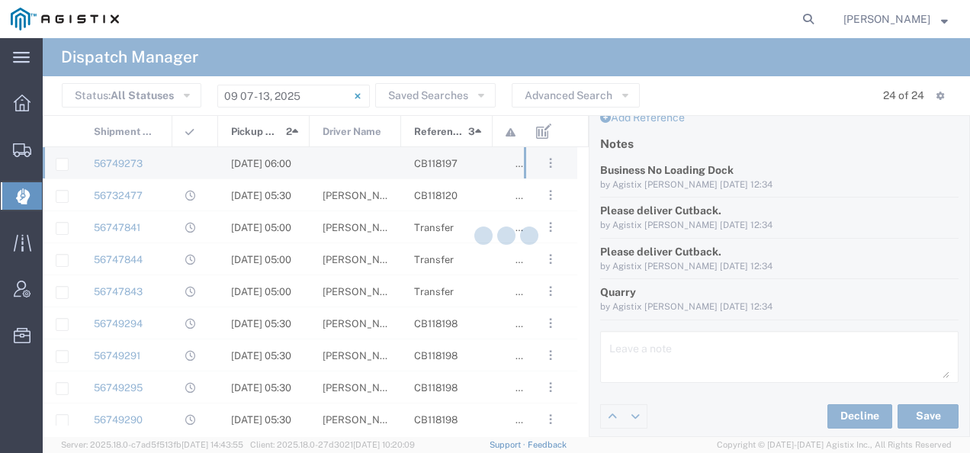
type input "[PERSON_NAME]"
type input "[PERSON_NAME] Trucking"
